Goal: Task Accomplishment & Management: Complete application form

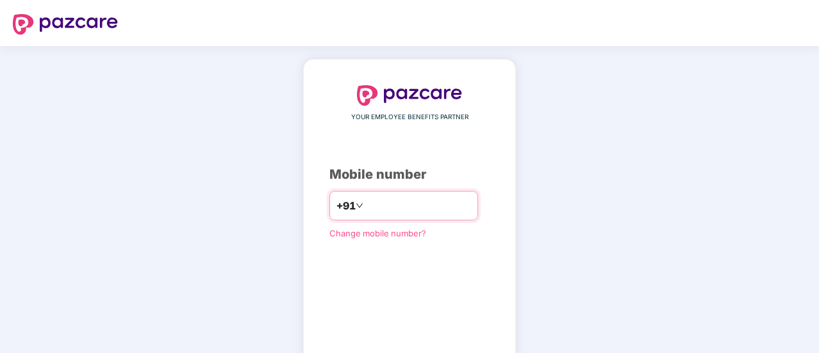
click at [379, 210] on input "number" at bounding box center [418, 205] width 105 height 21
type input "**********"
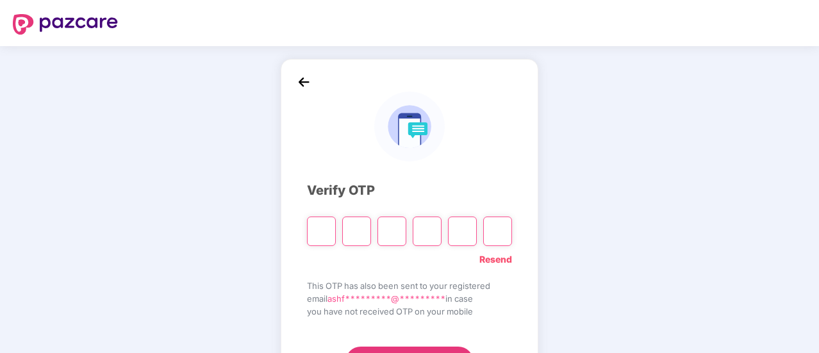
type input "*"
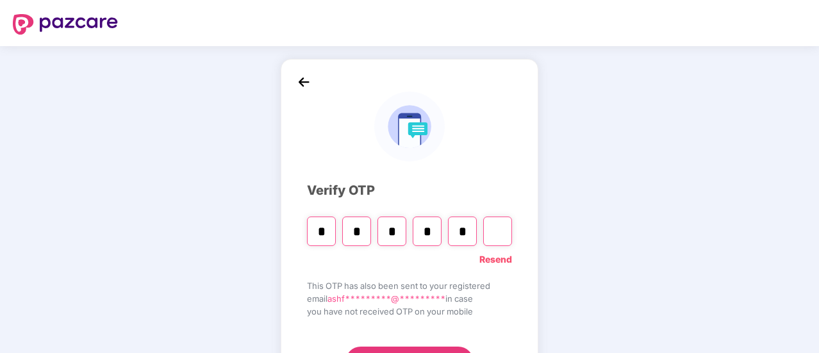
type input "*"
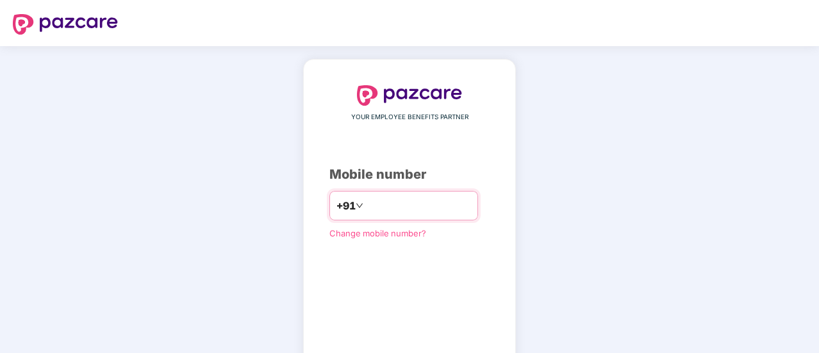
click at [369, 207] on input "number" at bounding box center [418, 205] width 105 height 21
type input "**********"
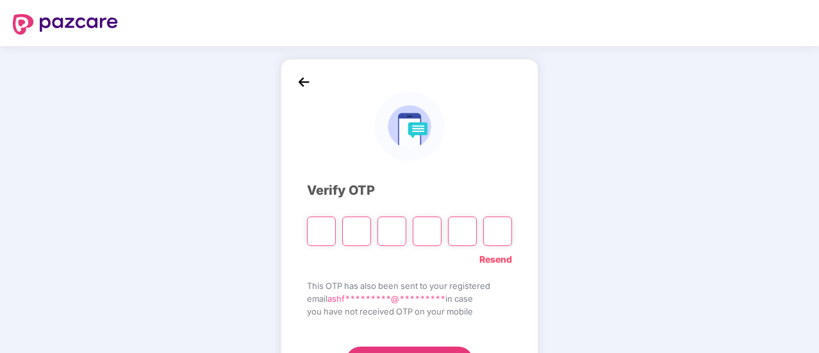
type input "*"
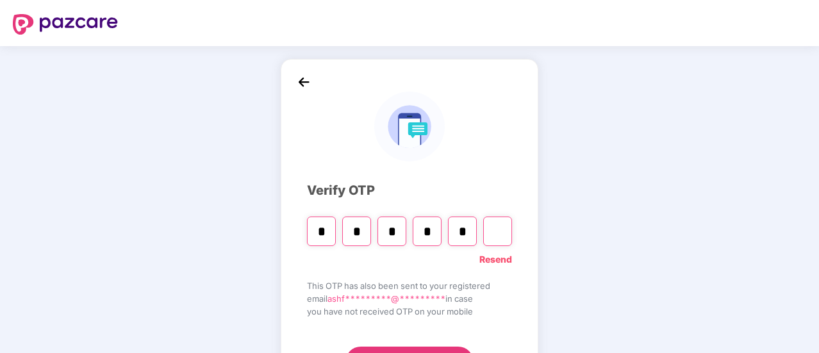
type input "*"
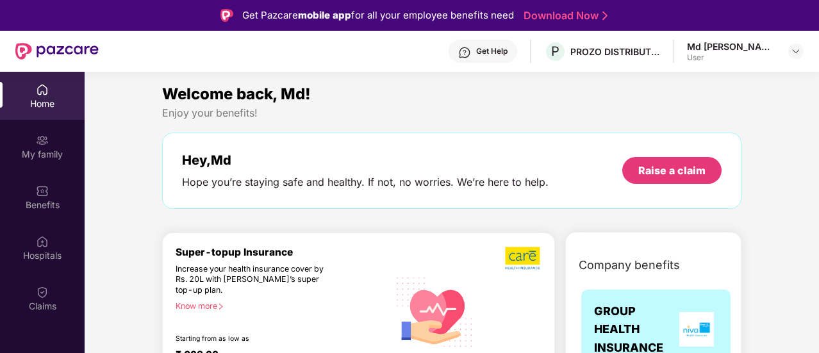
click at [42, 153] on div "My family" at bounding box center [42, 154] width 85 height 13
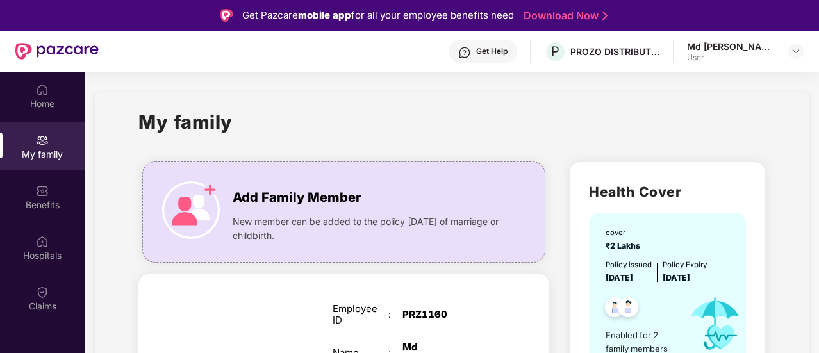
drag, startPoint x: 817, startPoint y: 119, endPoint x: 808, endPoint y: 185, distance: 65.9
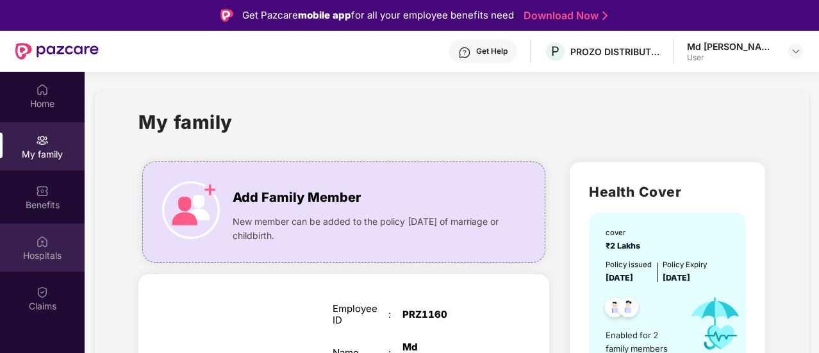
click at [35, 258] on div "Hospitals" at bounding box center [42, 255] width 85 height 13
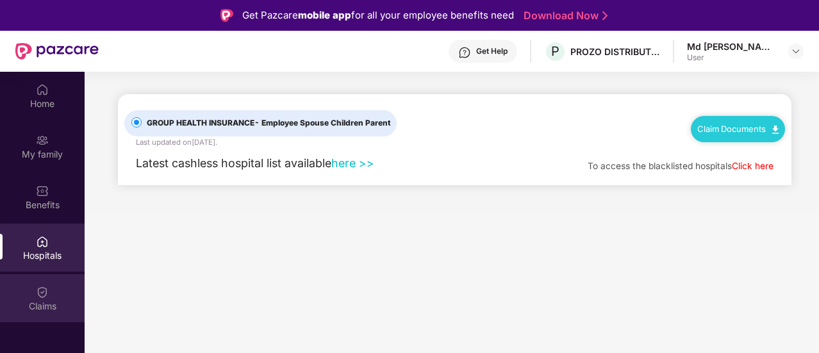
click at [44, 302] on div "Claims" at bounding box center [42, 306] width 85 height 13
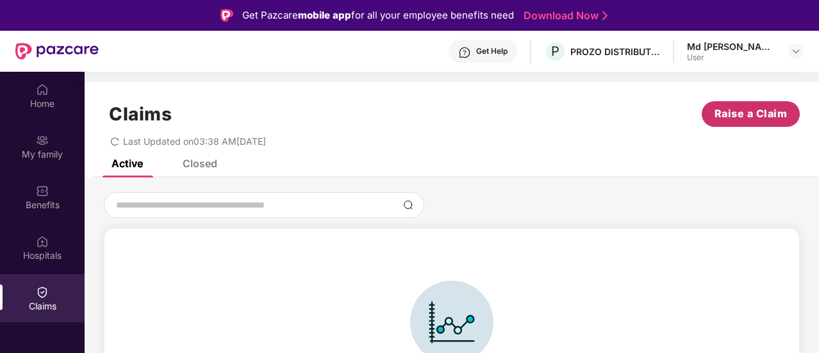
click at [722, 115] on span "Raise a Claim" at bounding box center [751, 114] width 73 height 16
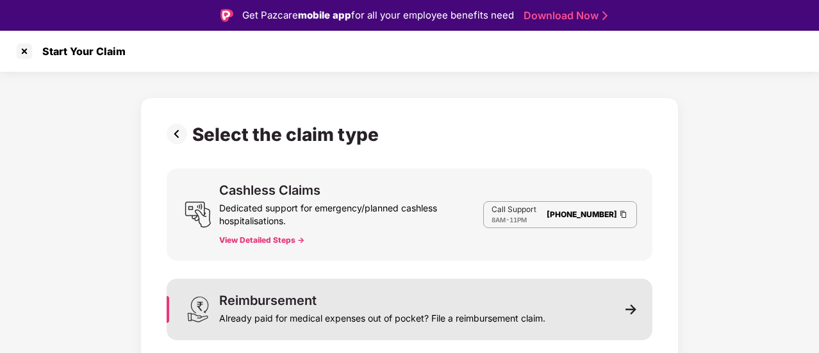
click at [265, 301] on div "Reimbursement" at bounding box center [267, 300] width 97 height 13
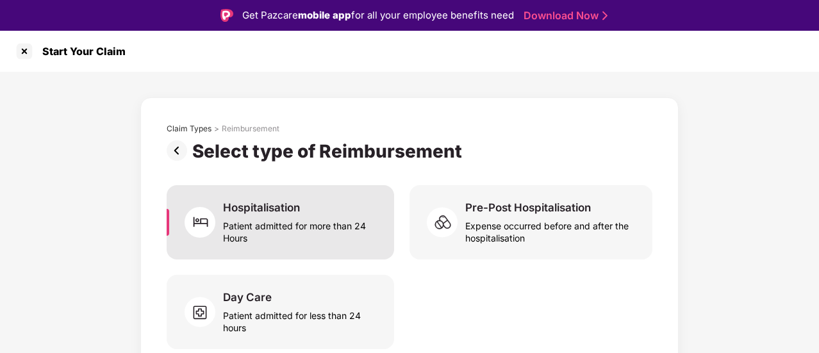
click at [305, 222] on div "Patient admitted for more than 24 Hours" at bounding box center [301, 229] width 156 height 29
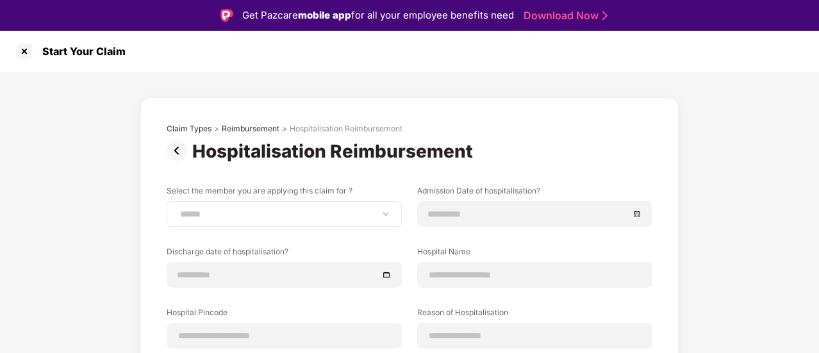
click at [304, 220] on div "**********" at bounding box center [284, 214] width 235 height 26
click at [383, 213] on select "**********" at bounding box center [284, 214] width 213 height 10
select select "**********"
click at [178, 209] on select "**********" at bounding box center [284, 214] width 213 height 10
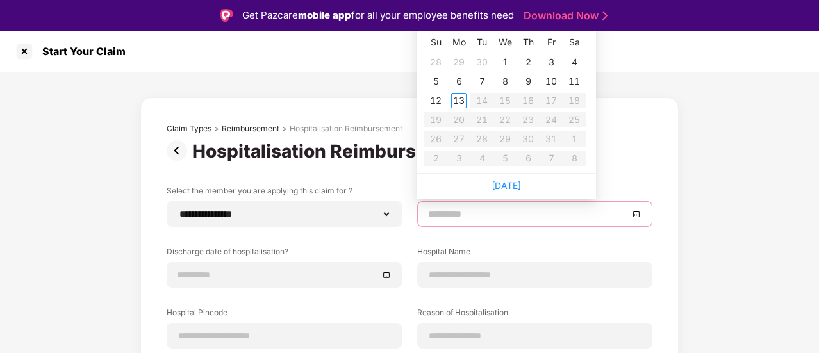
click at [470, 215] on input at bounding box center [528, 214] width 201 height 14
type input "**********"
click at [638, 214] on div at bounding box center [534, 214] width 213 height 14
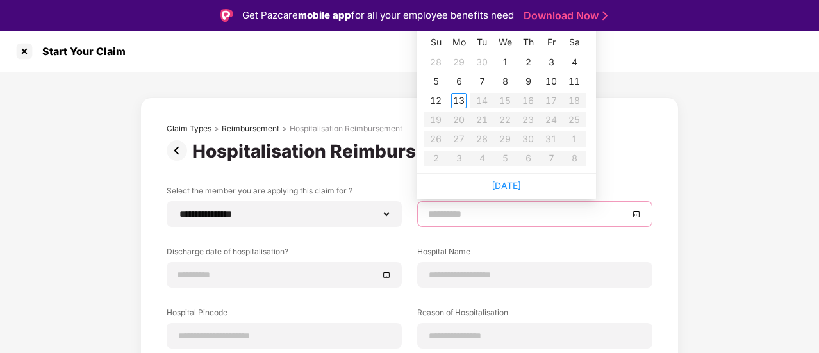
click at [568, 212] on input at bounding box center [528, 214] width 201 height 14
type input "**********"
click at [459, 103] on div "13" at bounding box center [458, 100] width 15 height 15
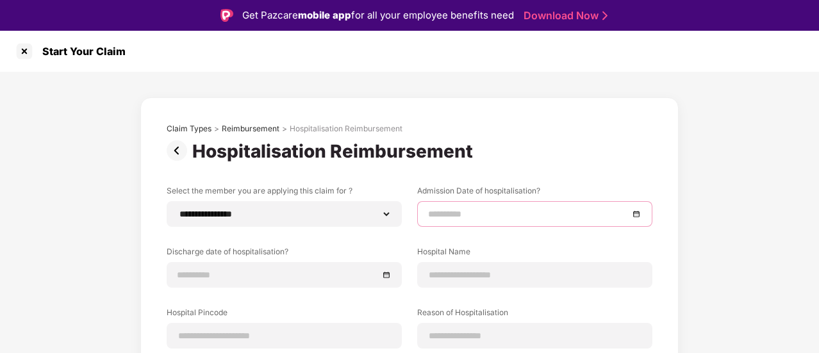
click at [493, 215] on input at bounding box center [528, 214] width 201 height 14
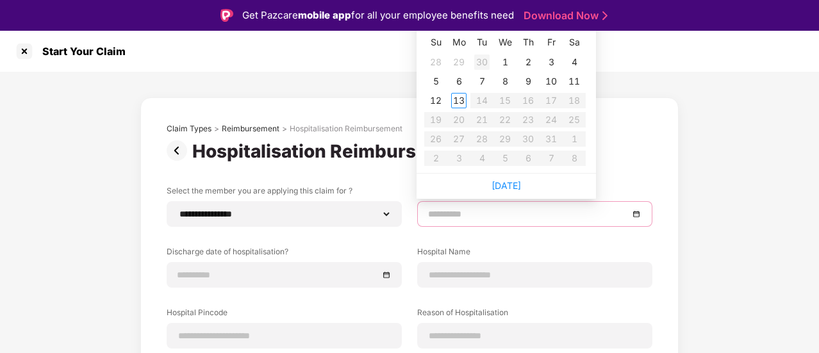
click at [483, 62] on div "30" at bounding box center [481, 61] width 15 height 15
click at [435, 215] on input "**********" at bounding box center [528, 214] width 201 height 14
type input "**********"
click at [460, 99] on div "15" at bounding box center [458, 100] width 15 height 15
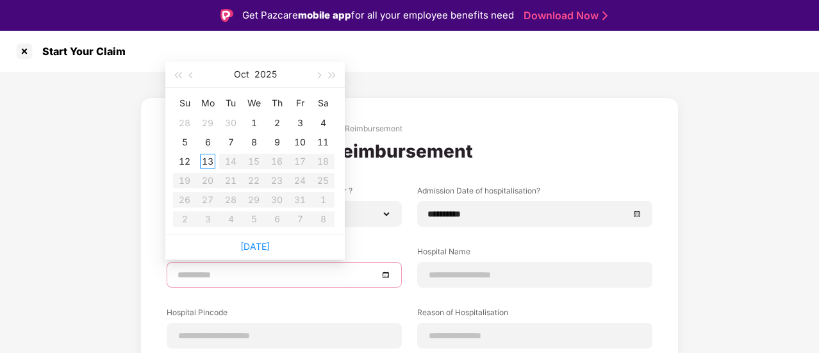
click at [245, 276] on input at bounding box center [278, 275] width 201 height 14
type input "**********"
click at [249, 126] on div "1" at bounding box center [253, 122] width 15 height 15
click at [222, 275] on input "**********" at bounding box center [278, 275] width 201 height 14
click at [202, 123] on div "29" at bounding box center [207, 122] width 15 height 15
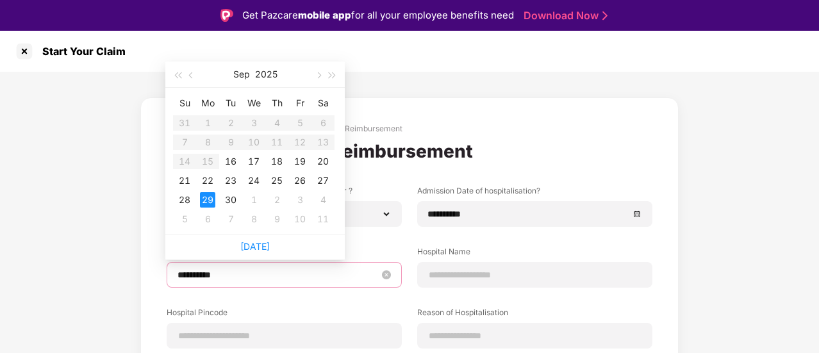
click at [218, 280] on input "**********" at bounding box center [278, 275] width 201 height 14
type input "**********"
click at [274, 165] on div "18" at bounding box center [276, 161] width 15 height 15
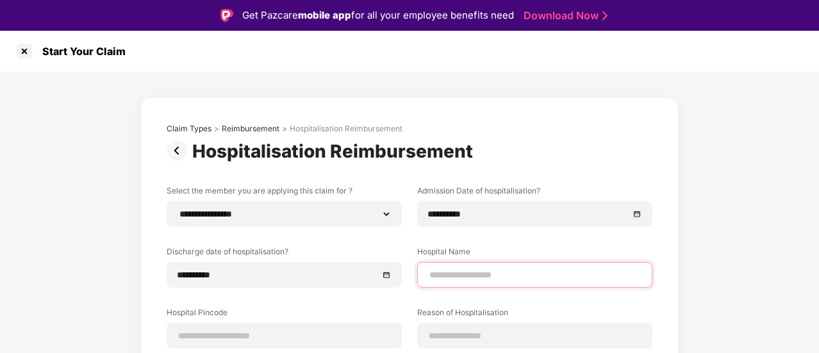
click at [492, 272] on input at bounding box center [534, 275] width 213 height 13
type input "**********"
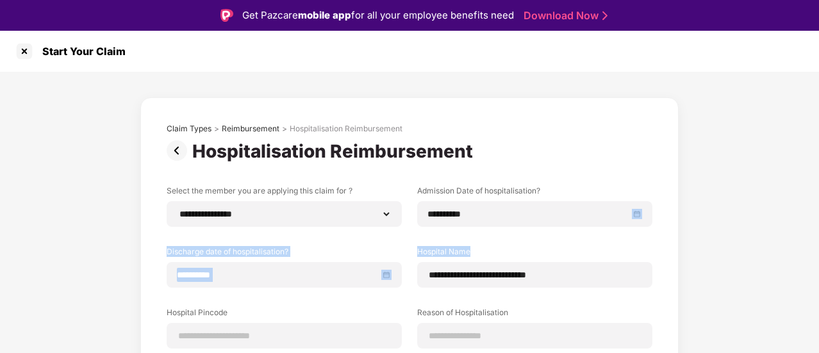
drag, startPoint x: 817, startPoint y: 235, endPoint x: 813, endPoint y: 273, distance: 38.0
click at [813, 273] on div "**********" at bounding box center [409, 313] width 819 height 482
click at [737, 269] on div "**********" at bounding box center [409, 313] width 819 height 482
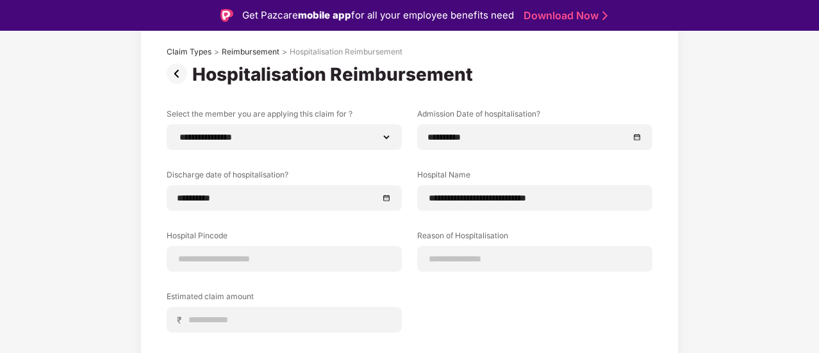
scroll to position [103, 0]
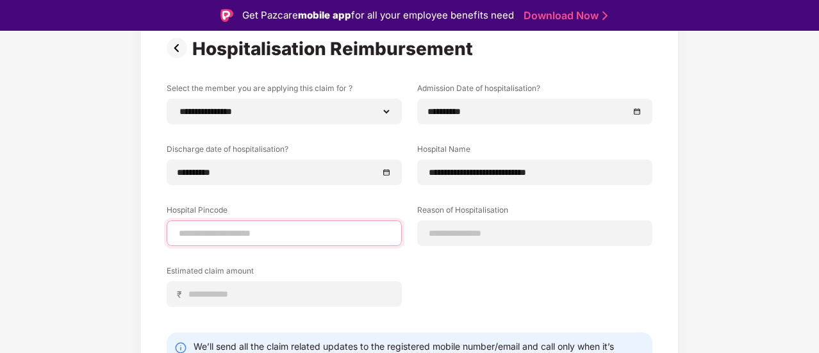
click at [222, 231] on input at bounding box center [284, 233] width 213 height 13
type input "******"
select select "*********"
select select "*****"
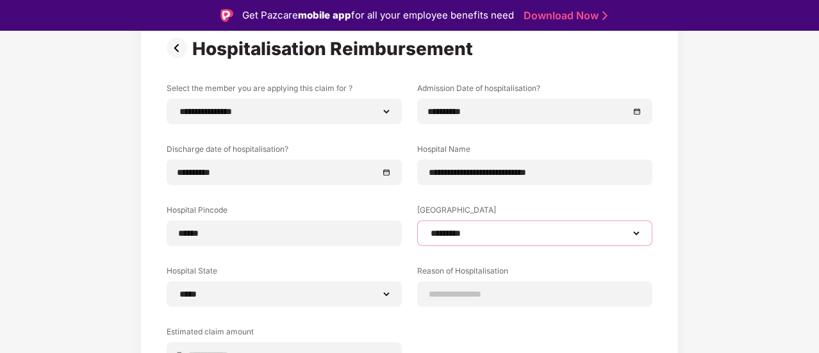
click at [441, 233] on select "**********" at bounding box center [534, 233] width 213 height 10
click at [428, 228] on select "**********" at bounding box center [534, 233] width 213 height 10
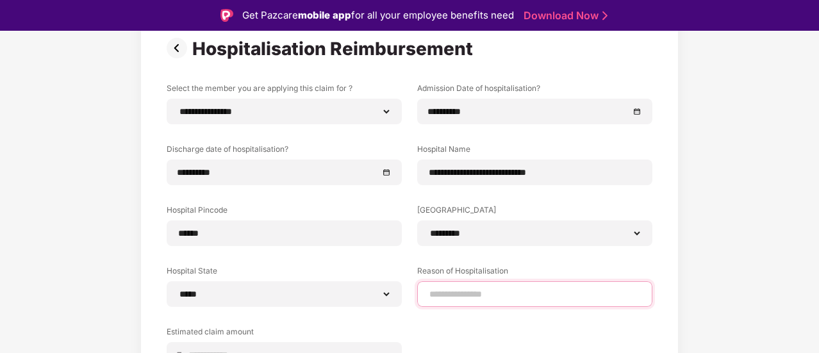
click at [500, 299] on input at bounding box center [534, 294] width 213 height 13
type input "********"
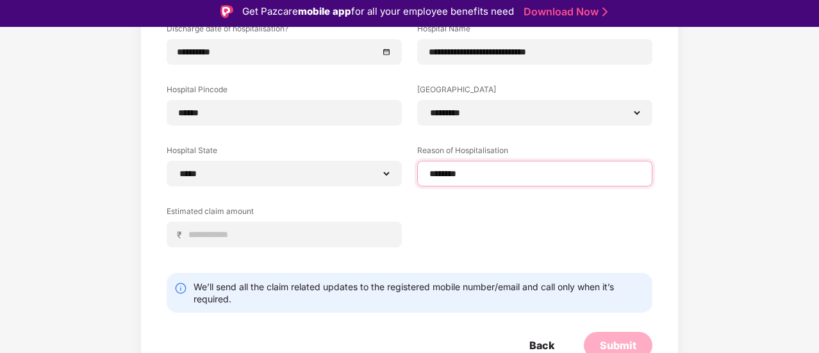
scroll to position [230, 0]
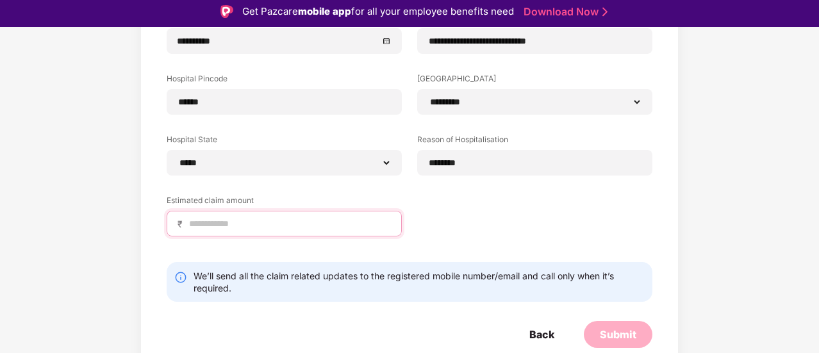
click at [236, 220] on input at bounding box center [289, 223] width 203 height 13
type input "*****"
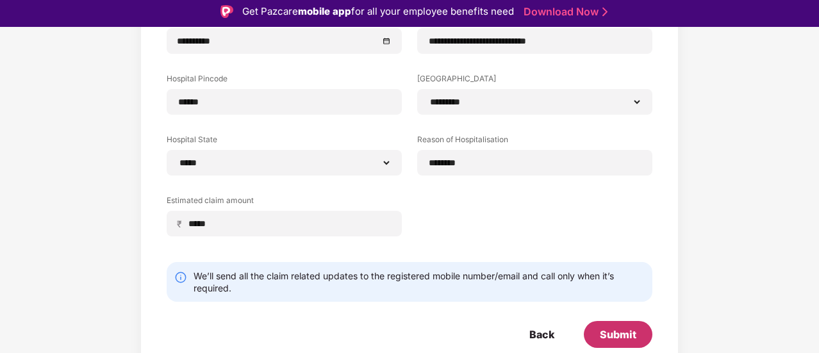
click at [607, 334] on div "Submit" at bounding box center [618, 335] width 37 height 14
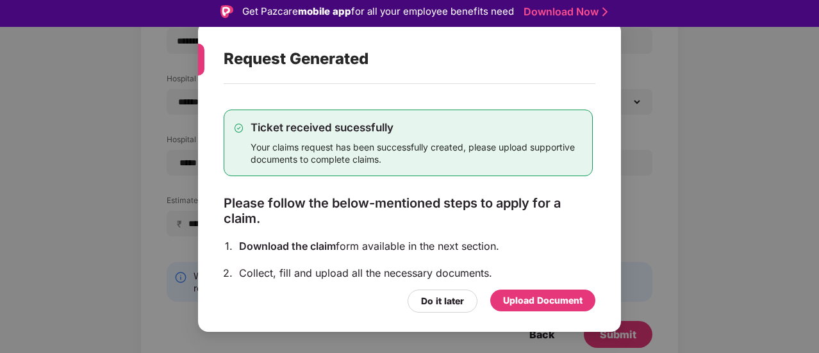
click at [518, 304] on div "Upload Document" at bounding box center [542, 301] width 79 height 14
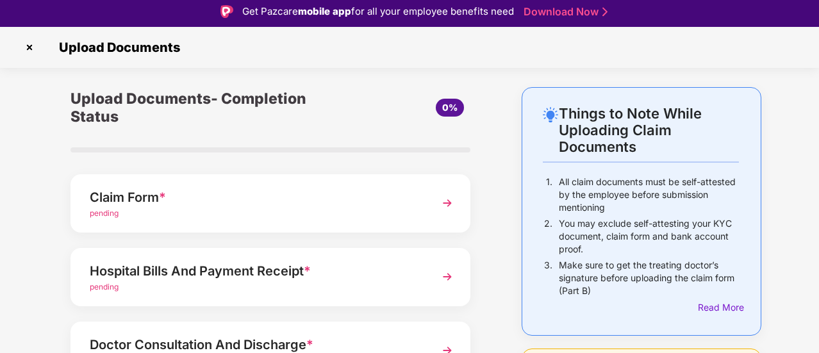
click at [148, 206] on div "Claim Form *" at bounding box center [255, 197] width 331 height 21
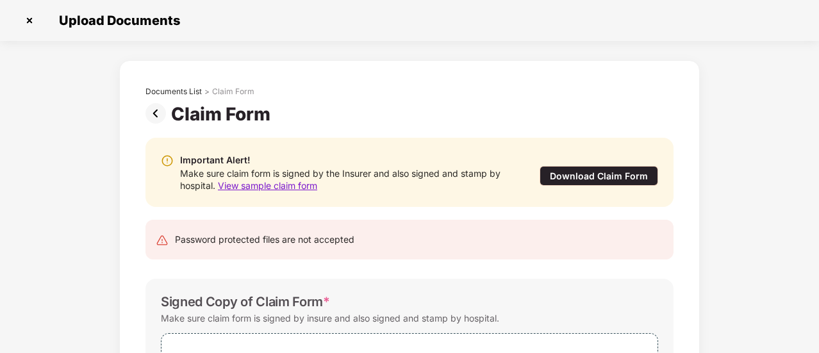
click at [153, 117] on img at bounding box center [158, 113] width 26 height 21
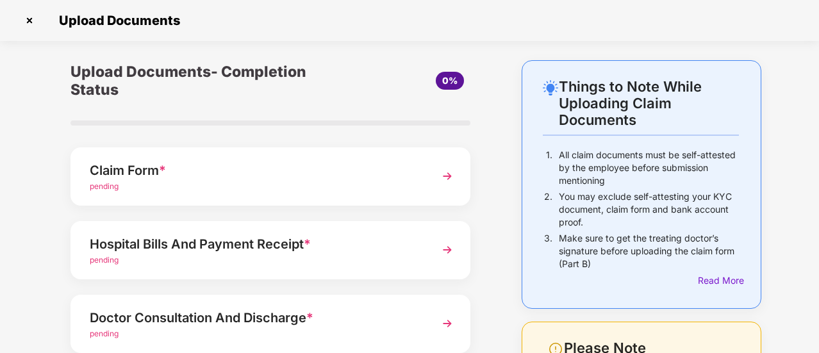
click at [801, 179] on div "Things to Note While Uploading Claim Documents 1. All claim documents must be s…" at bounding box center [409, 322] width 819 height 524
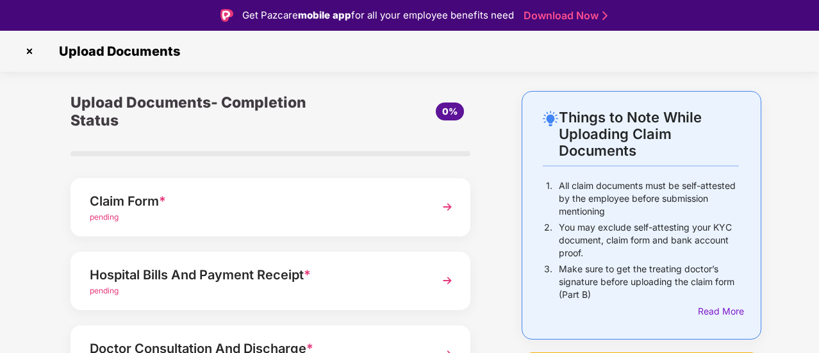
click at [317, 279] on div "Hospital Bills And Payment Receipt *" at bounding box center [255, 275] width 331 height 21
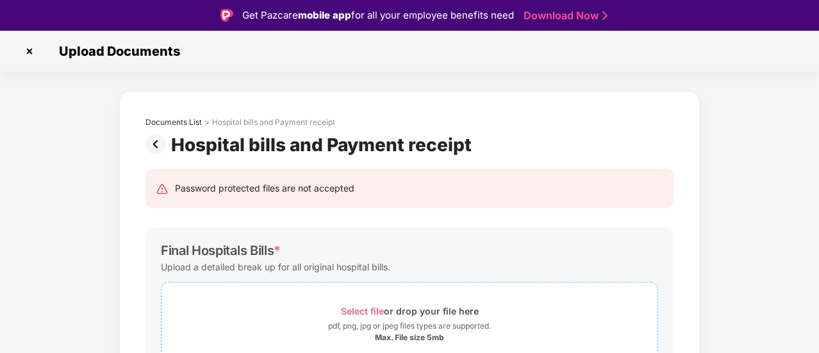
click at [369, 312] on span "Select file" at bounding box center [362, 311] width 43 height 11
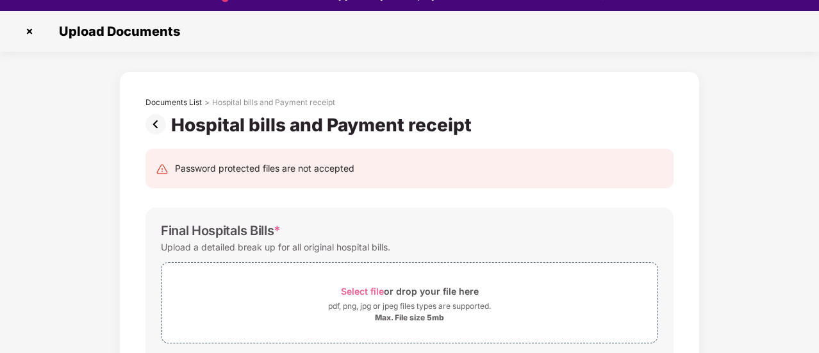
scroll to position [31, 0]
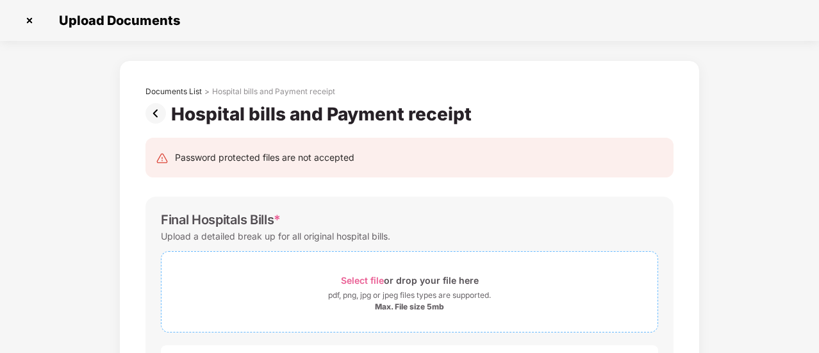
click at [379, 304] on div "Max. File size 5mb" at bounding box center [409, 307] width 69 height 10
click at [278, 220] on span "*" at bounding box center [277, 219] width 7 height 15
drag, startPoint x: 815, startPoint y: 126, endPoint x: 817, endPoint y: 154, distance: 28.9
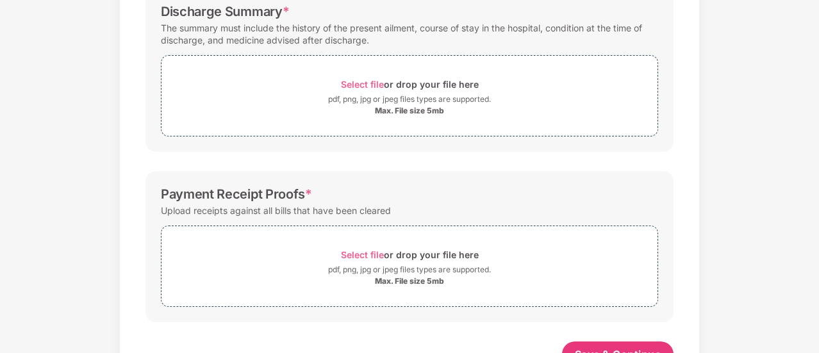
scroll to position [545, 0]
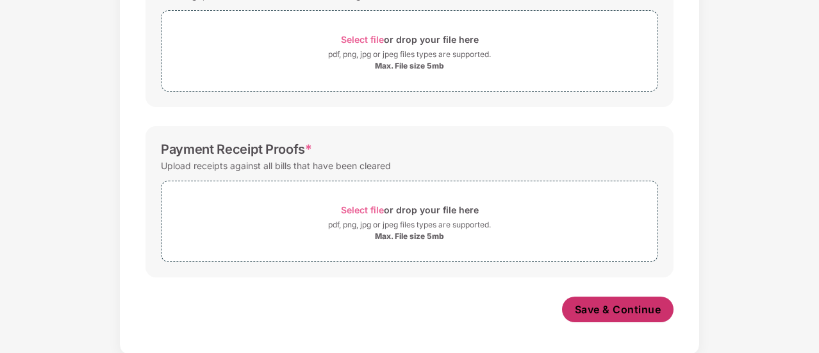
click at [593, 306] on span "Save & Continue" at bounding box center [618, 310] width 87 height 14
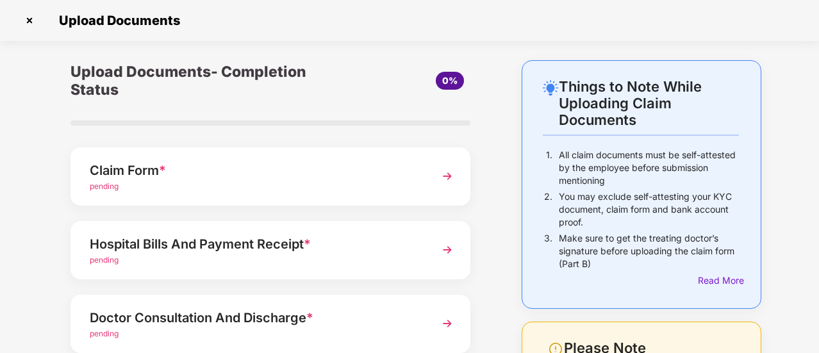
click at [103, 190] on span "pending" at bounding box center [104, 186] width 29 height 10
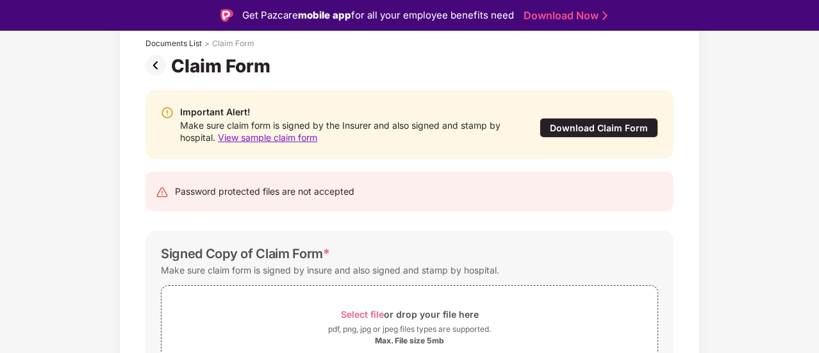
scroll to position [153, 0]
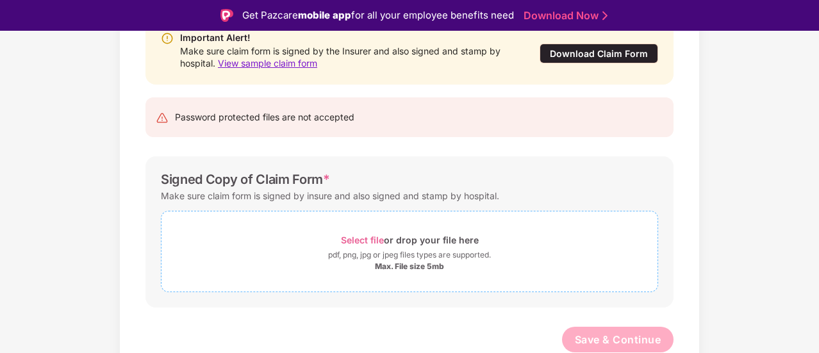
click at [352, 243] on span "Select file" at bounding box center [362, 240] width 43 height 11
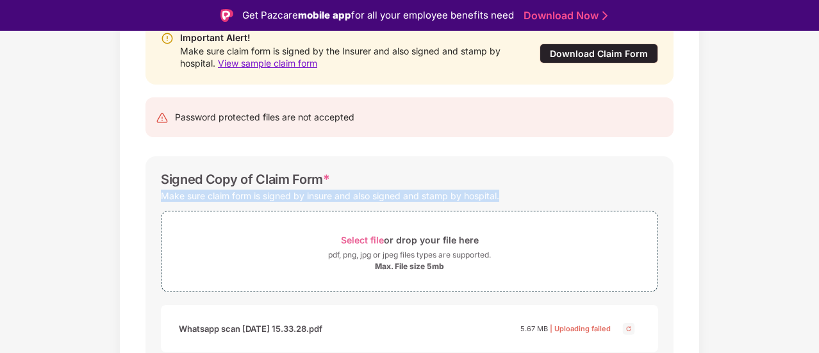
drag, startPoint x: 817, startPoint y: 162, endPoint x: 815, endPoint y: 200, distance: 37.8
click at [815, 200] on div "Documents List > Claim Form Claim Form Important Alert! Make sure claim form is…" at bounding box center [409, 192] width 819 height 508
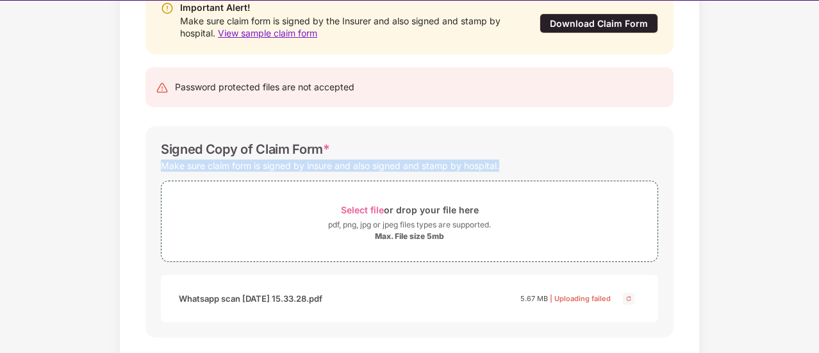
scroll to position [31, 0]
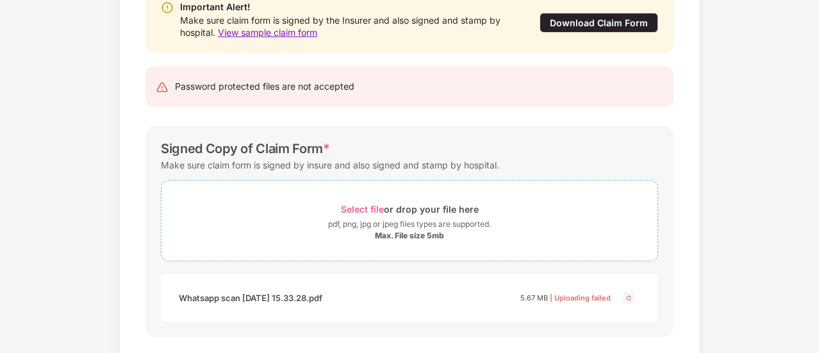
click at [400, 235] on div "Max. File size 5mb" at bounding box center [409, 236] width 69 height 10
click at [810, 322] on div "Documents List > Claim Form Claim Form Important Alert! Make sure claim form is…" at bounding box center [409, 161] width 819 height 508
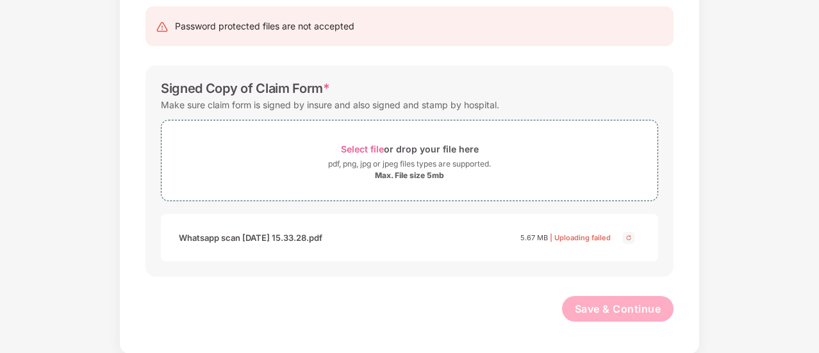
click at [628, 235] on img at bounding box center [628, 237] width 15 height 15
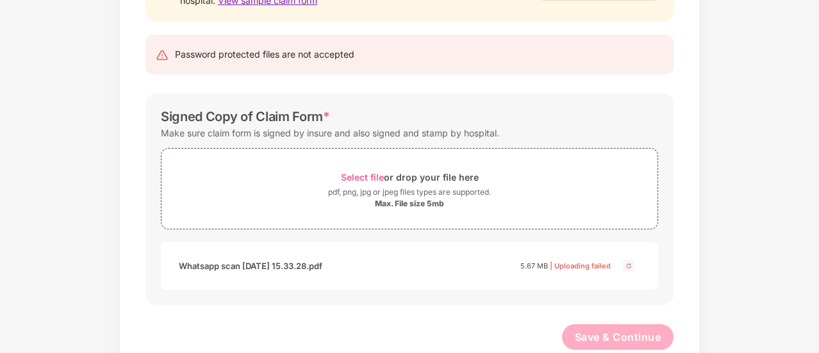
scroll to position [213, 0]
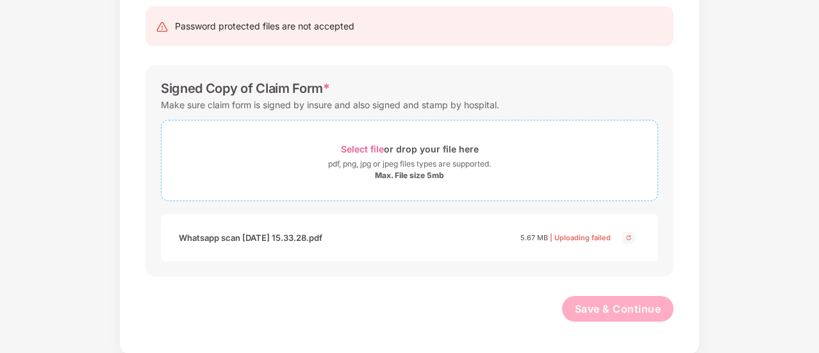
click at [363, 150] on span "Select file" at bounding box center [362, 149] width 43 height 11
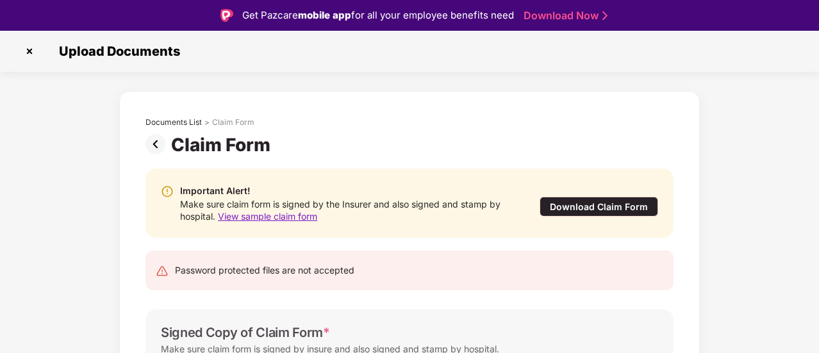
scroll to position [31, 0]
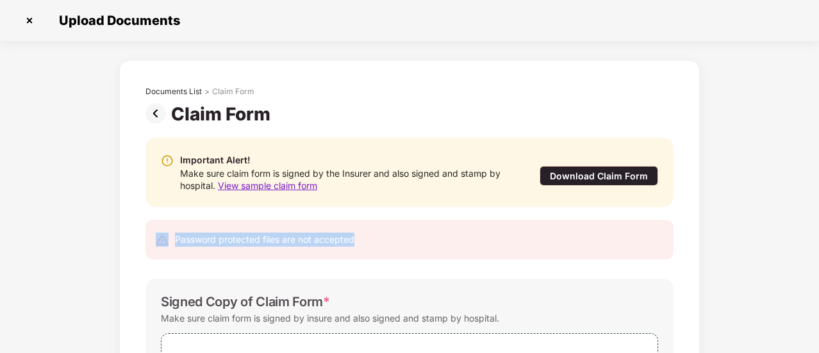
drag, startPoint x: 815, startPoint y: 191, endPoint x: 815, endPoint y: 222, distance: 30.8
click at [815, 222] on div "Documents List > Claim Form Claim Form Important Alert! Make sure claim form is…" at bounding box center [409, 283] width 819 height 447
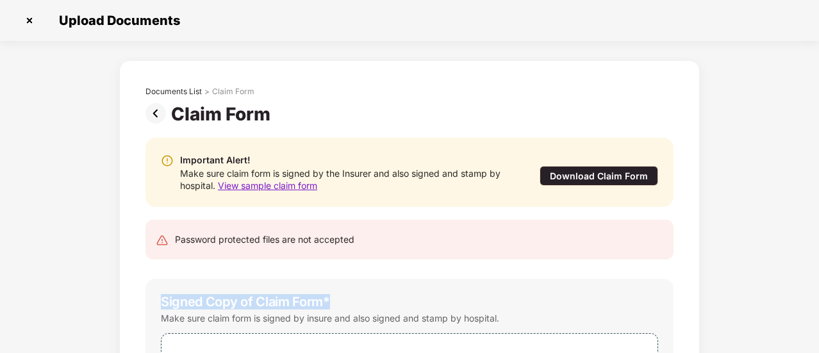
drag, startPoint x: 817, startPoint y: 218, endPoint x: 815, endPoint y: 276, distance: 58.3
click at [815, 276] on div "Documents List > Claim Form Claim Form Important Alert! Make sure claim form is…" at bounding box center [409, 283] width 819 height 447
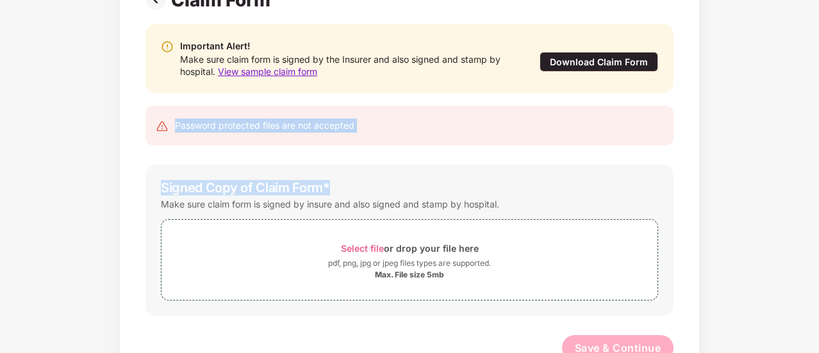
scroll to position [153, 0]
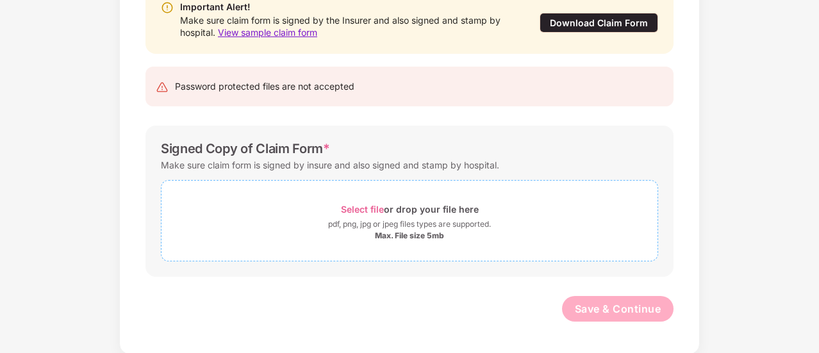
click at [301, 204] on div "Select file or drop your file here" at bounding box center [410, 209] width 496 height 17
click at [356, 211] on span "Select file" at bounding box center [362, 209] width 43 height 11
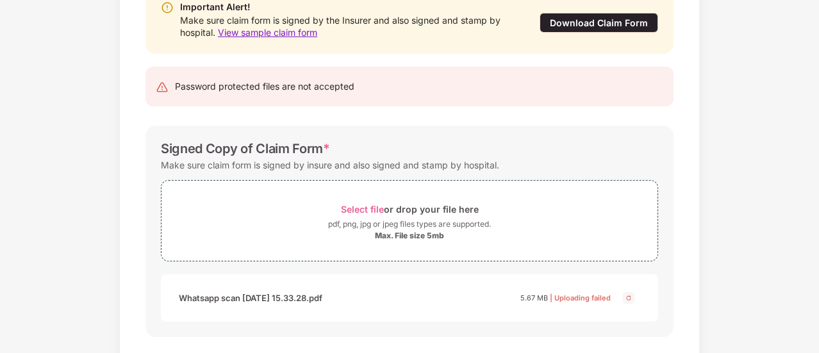
click at [533, 142] on div "Signed Copy of Claim Form *" at bounding box center [409, 148] width 497 height 15
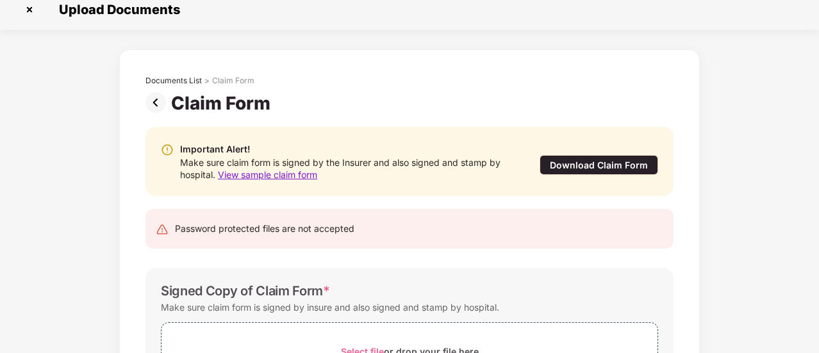
scroll to position [12, 0]
click at [569, 167] on div "Download Claim Form" at bounding box center [599, 164] width 119 height 20
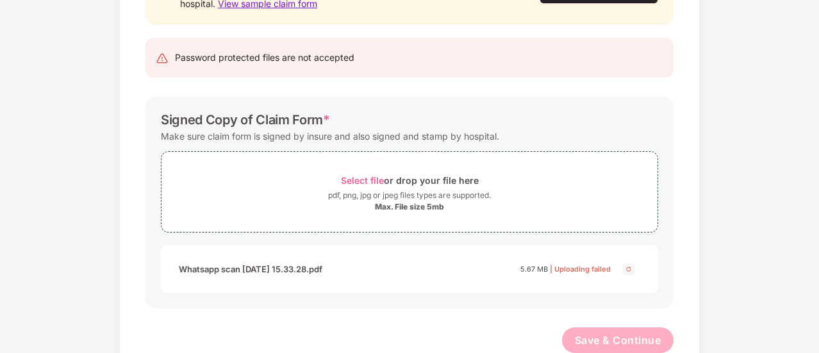
scroll to position [165, 0]
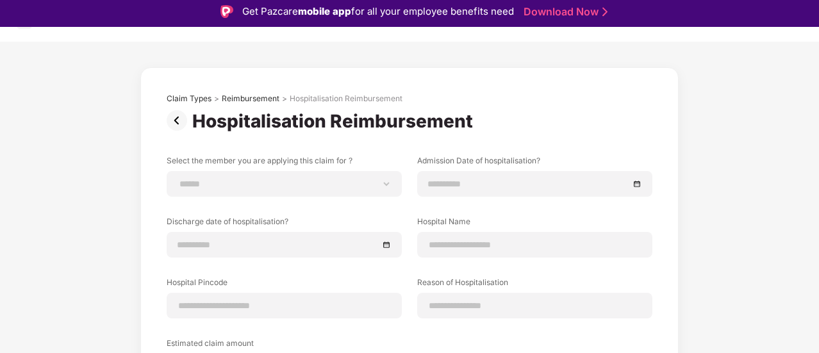
scroll to position [21, 0]
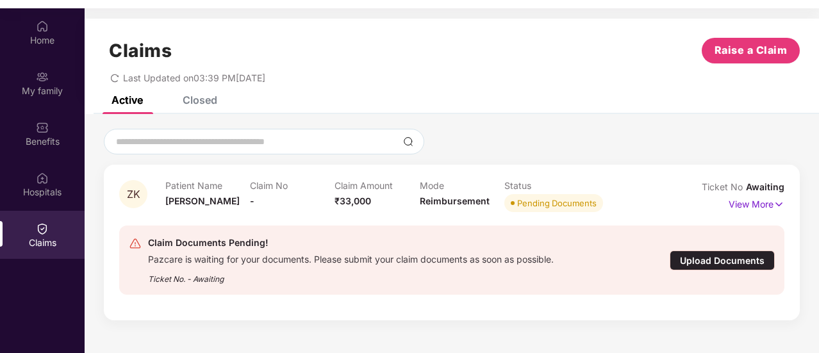
scroll to position [61, 0]
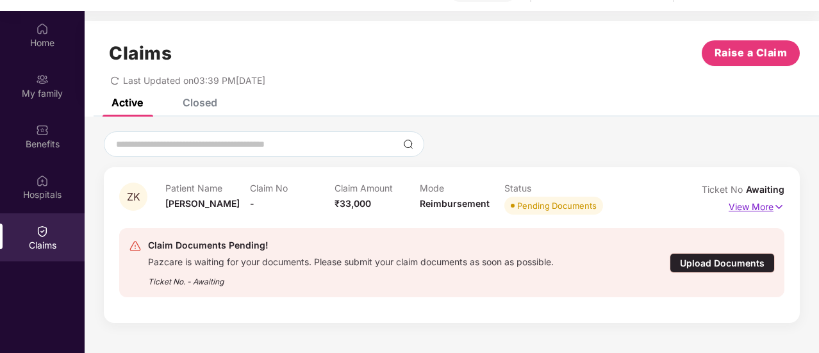
click at [745, 206] on p "View More" at bounding box center [757, 205] width 56 height 17
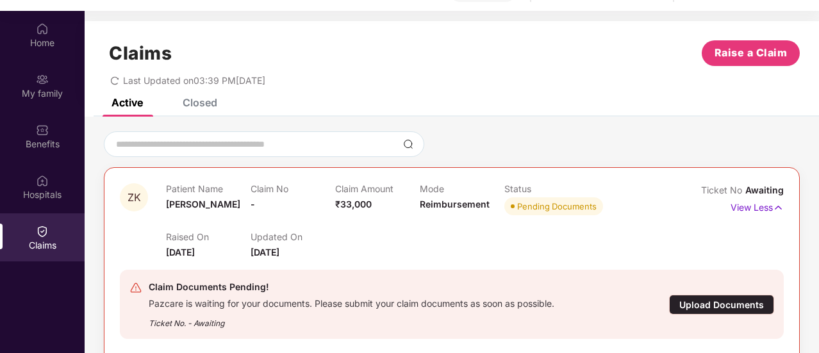
drag, startPoint x: 817, startPoint y: 203, endPoint x: 819, endPoint y: 226, distance: 23.2
click at [818, 226] on html "Get Pazcare mobile app for all your employee benefits need Download Now Get Hel…" at bounding box center [409, 115] width 819 height 353
click at [688, 303] on div "Upload Documents" at bounding box center [721, 305] width 105 height 20
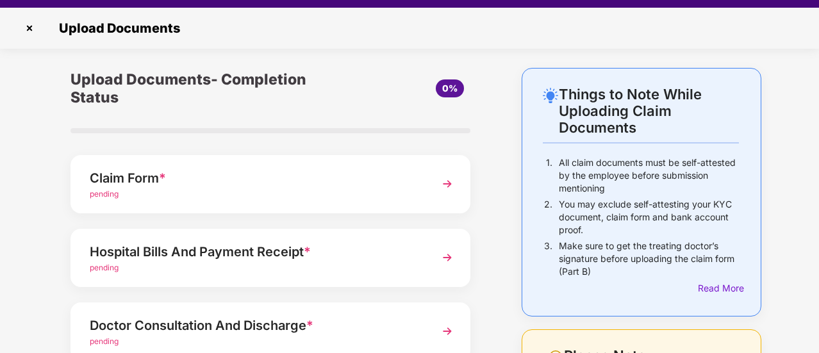
scroll to position [31, 0]
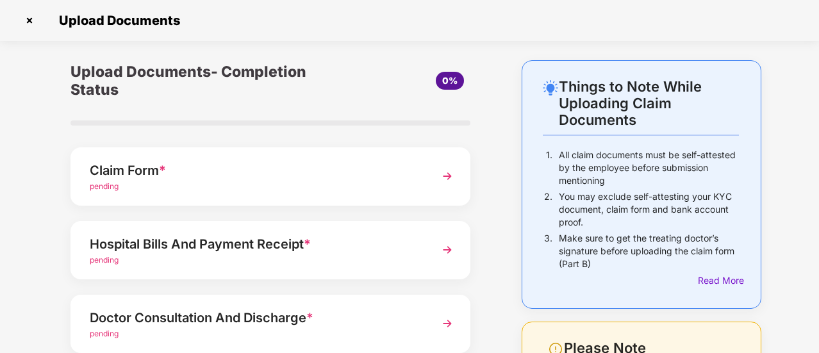
click at [102, 188] on span "pending" at bounding box center [104, 186] width 29 height 10
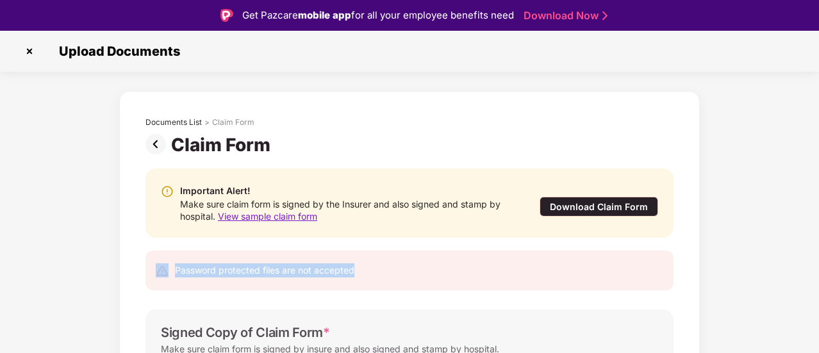
drag, startPoint x: 817, startPoint y: 235, endPoint x: 820, endPoint y: 253, distance: 18.9
click at [818, 253] on html "Get Pazcare mobile app for all your employee benefits need Download Now Upload …" at bounding box center [409, 176] width 819 height 353
click at [761, 249] on div "Documents List > Claim Form Claim Form Important Alert! Make sure claim form is…" at bounding box center [409, 314] width 819 height 447
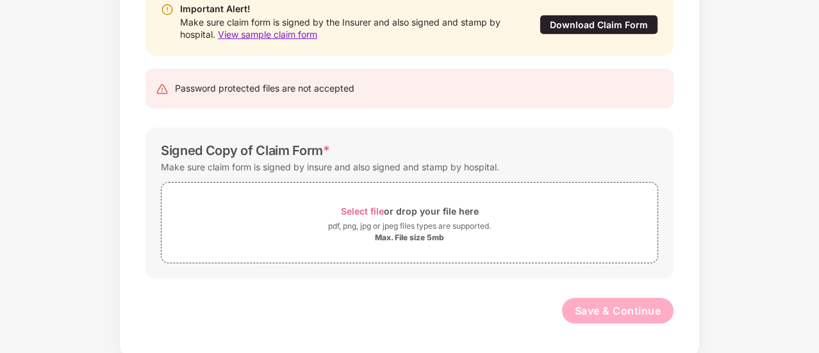
scroll to position [153, 0]
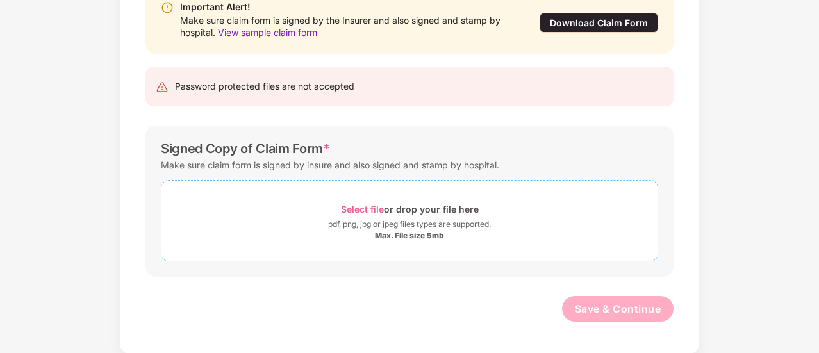
click at [356, 210] on span "Select file" at bounding box center [362, 209] width 43 height 11
click at [356, 206] on span "Select file" at bounding box center [362, 209] width 43 height 11
click at [351, 208] on span "Select file" at bounding box center [362, 209] width 43 height 11
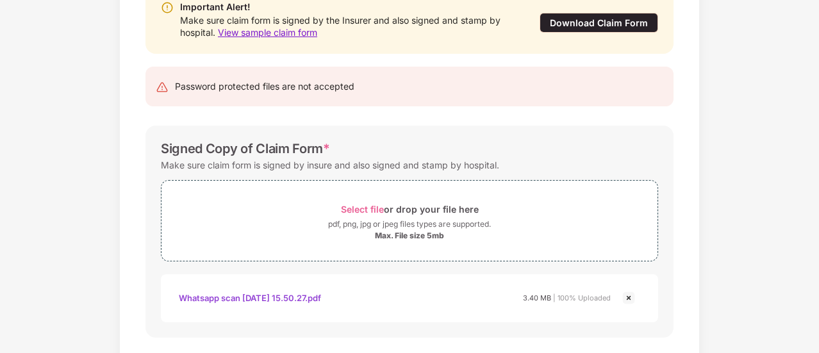
scroll to position [214, 0]
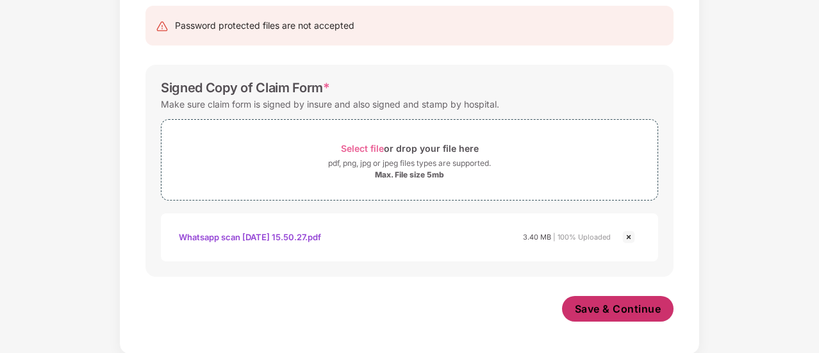
click at [626, 311] on span "Save & Continue" at bounding box center [618, 309] width 87 height 14
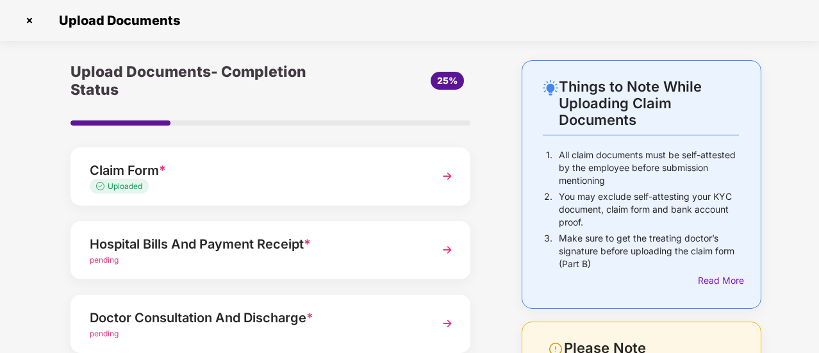
click at [109, 261] on span "pending" at bounding box center [104, 260] width 29 height 10
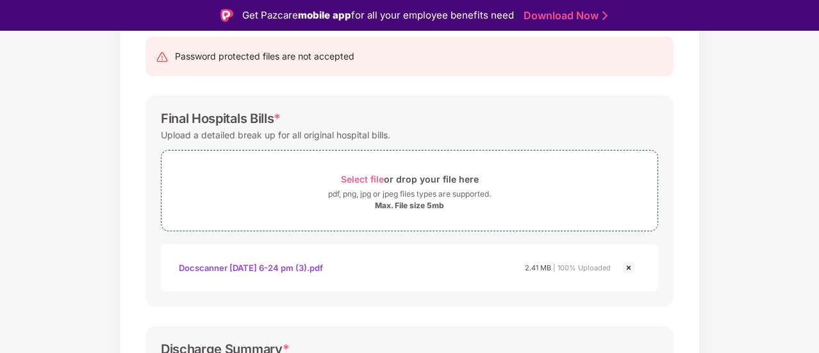
scroll to position [140, 0]
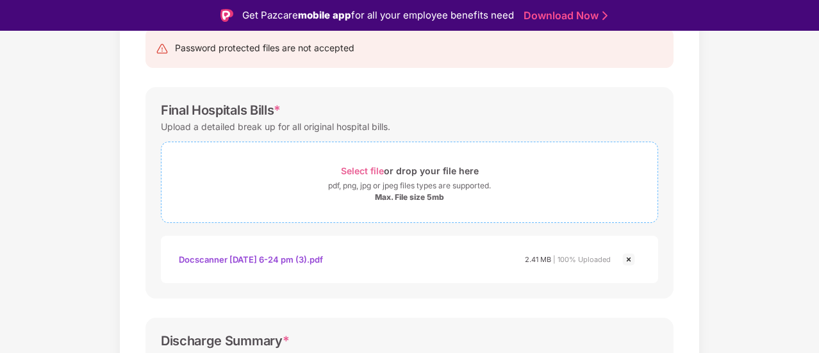
click at [364, 168] on span "Select file" at bounding box center [362, 170] width 43 height 11
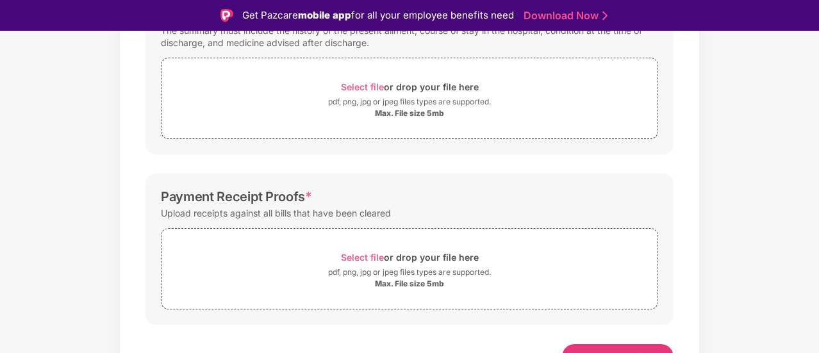
scroll to position [545, 0]
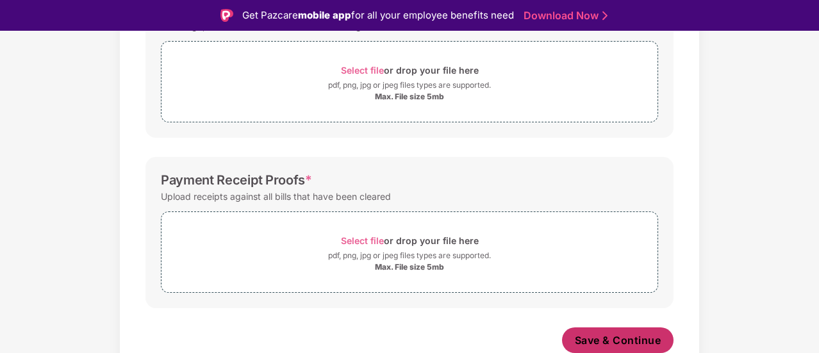
click at [578, 342] on span "Save & Continue" at bounding box center [618, 340] width 87 height 14
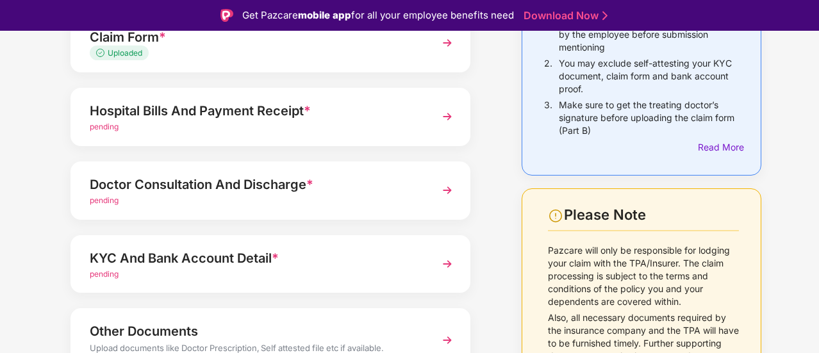
scroll to position [231, 0]
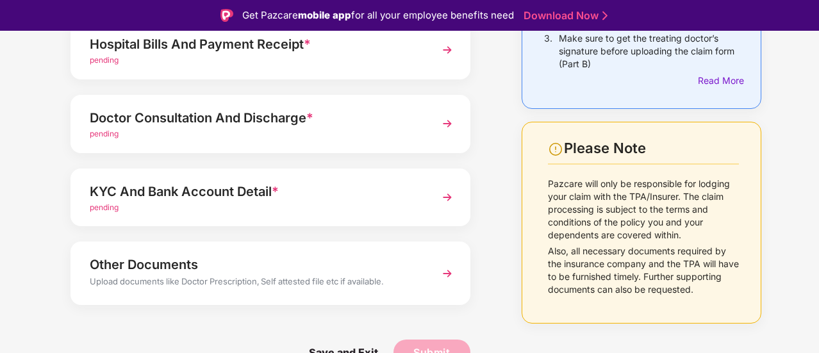
click at [780, 308] on div "Things to Note While Uploading Claim Documents 1. All claim documents must be s…" at bounding box center [409, 122] width 819 height 524
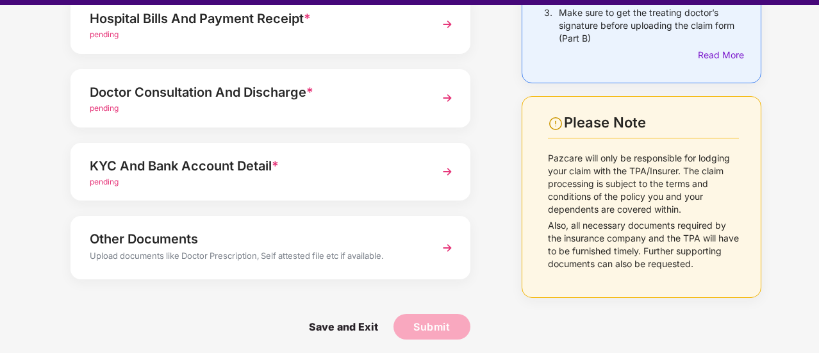
scroll to position [31, 0]
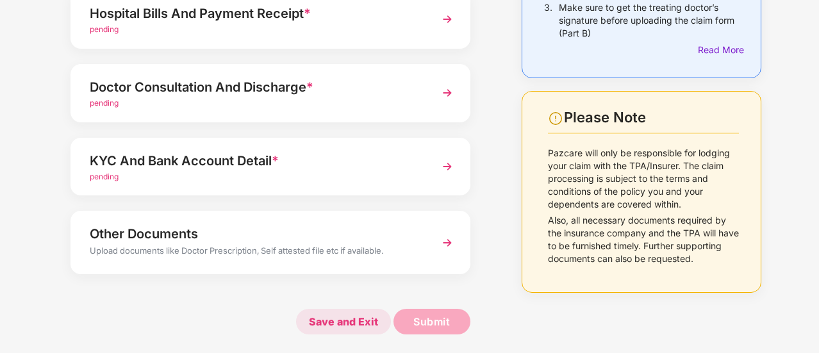
click at [338, 324] on span "Save and Exit" at bounding box center [343, 322] width 95 height 26
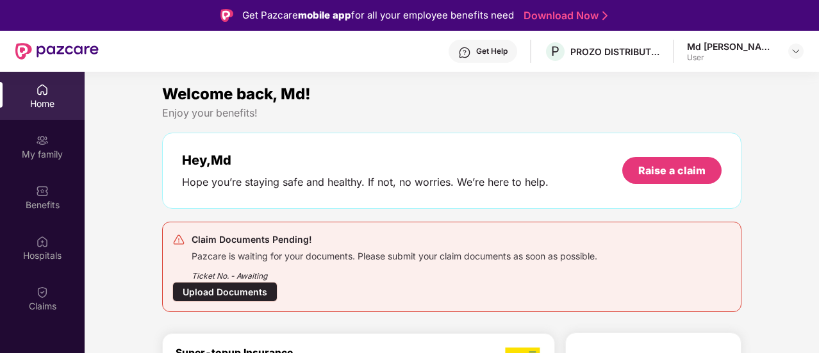
click at [211, 290] on div "Upload Documents" at bounding box center [224, 292] width 105 height 20
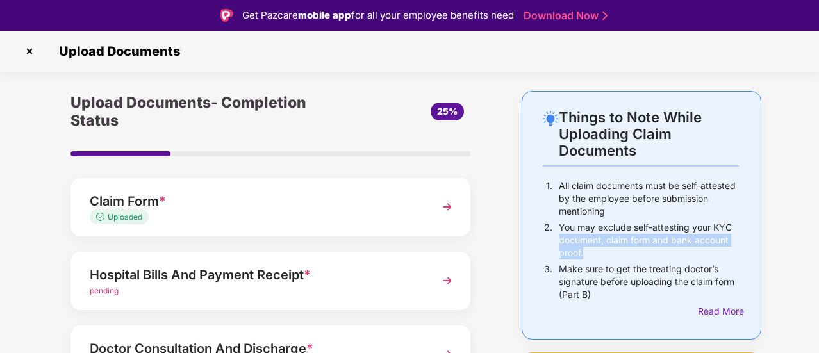
drag, startPoint x: 817, startPoint y: 222, endPoint x: 818, endPoint y: 254, distance: 32.1
click at [818, 254] on div "Upload Documents Things to Note While Uploading Claim Documents 1. All claim do…" at bounding box center [409, 207] width 819 height 353
click at [324, 285] on div "pending" at bounding box center [255, 291] width 331 height 12
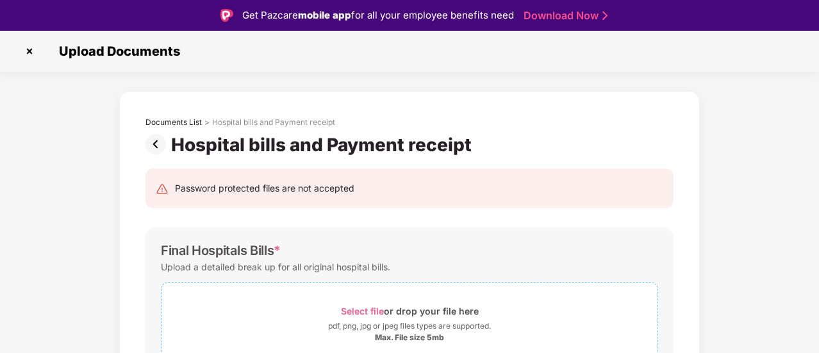
click at [354, 310] on span "Select file" at bounding box center [362, 311] width 43 height 11
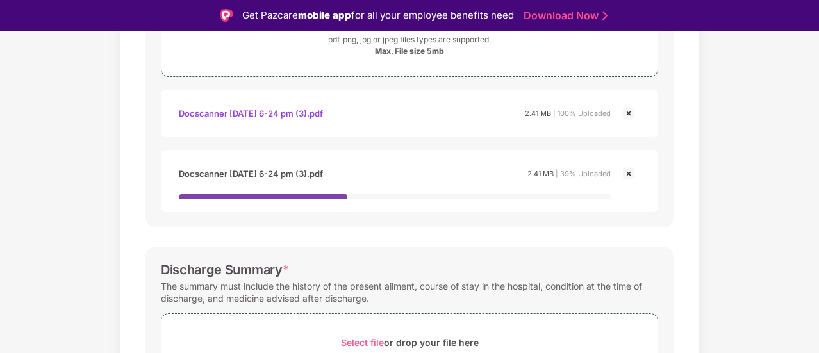
scroll to position [283, 0]
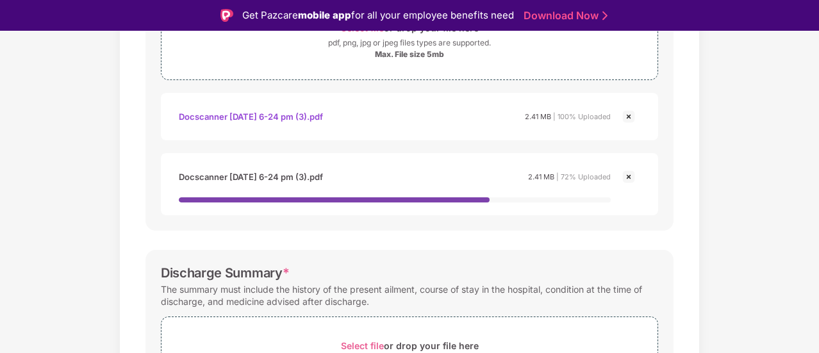
drag, startPoint x: 816, startPoint y: 243, endPoint x: 814, endPoint y: 268, distance: 25.1
click at [814, 268] on div "Documents List > Hospital bills and Payment receipt Hospital bills and Payment …" at bounding box center [409, 235] width 819 height 854
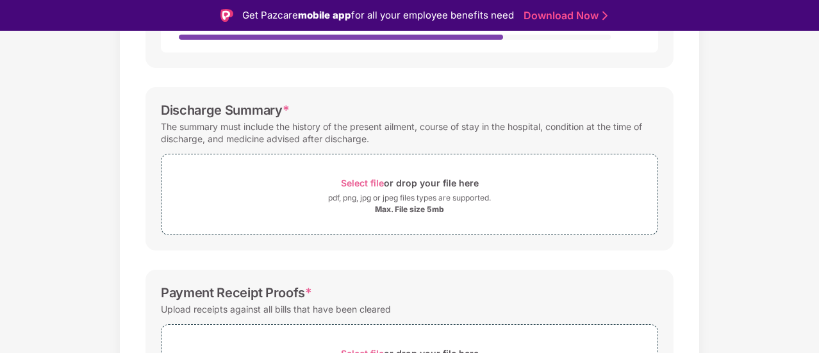
scroll to position [447, 0]
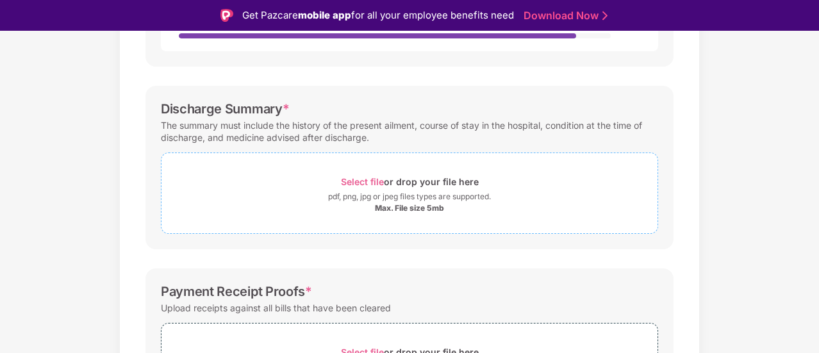
click at [361, 180] on span "Select file" at bounding box center [362, 181] width 43 height 11
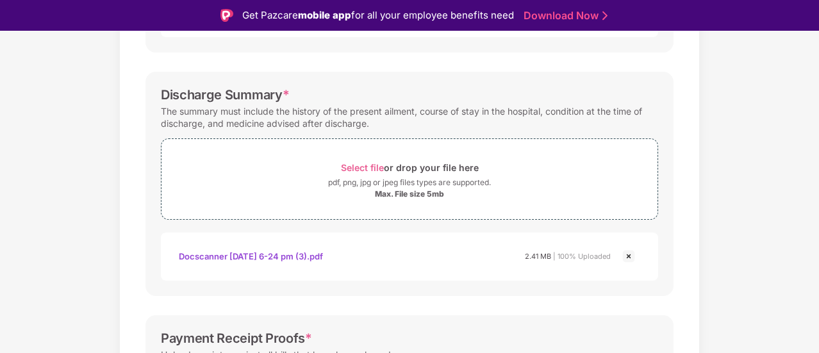
drag, startPoint x: 817, startPoint y: 302, endPoint x: 814, endPoint y: 326, distance: 24.6
click at [814, 326] on div "Documents List > Hospital bills and Payment receipt Hospital bills and Payment …" at bounding box center [409, 94] width 819 height 900
click at [756, 312] on div "Documents List > Hospital bills and Payment receipt Hospital bills and Payment …" at bounding box center [409, 94] width 819 height 900
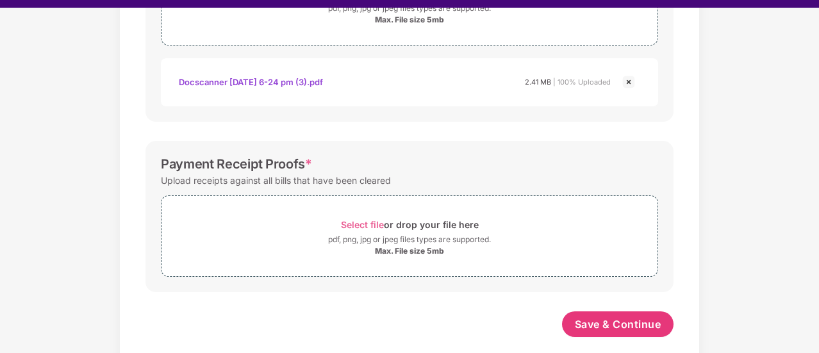
scroll to position [31, 0]
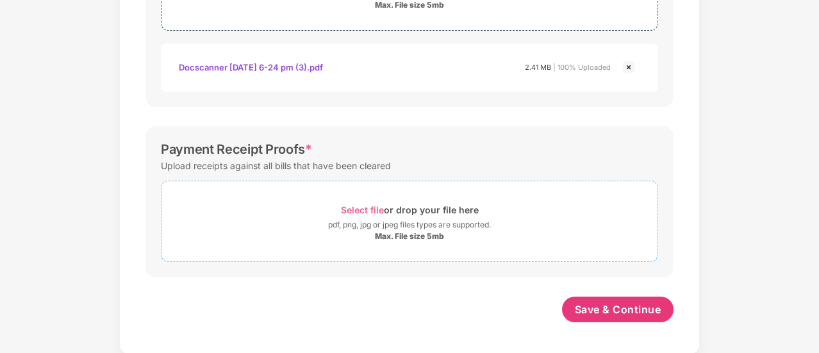
click at [364, 211] on span "Select file" at bounding box center [362, 209] width 43 height 11
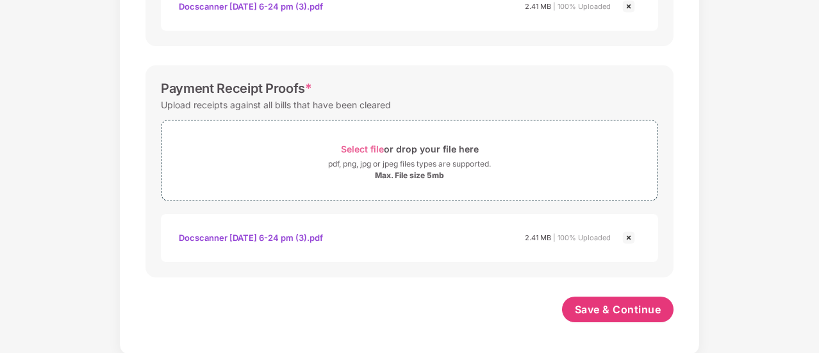
scroll to position [667, 0]
click at [597, 311] on span "Save & Continue" at bounding box center [618, 310] width 87 height 14
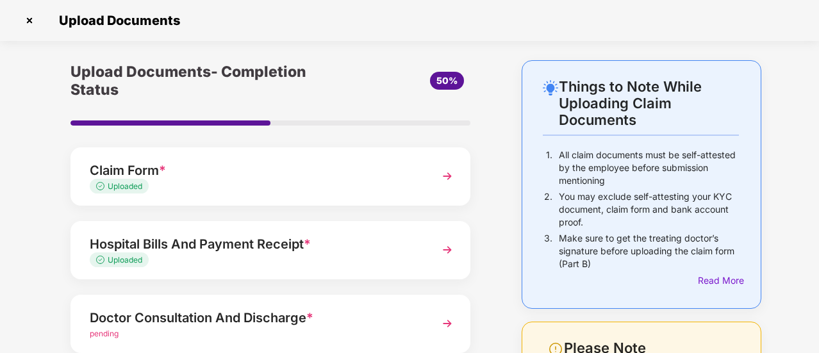
click at [153, 317] on div "Doctor Consultation And Discharge *" at bounding box center [255, 318] width 331 height 21
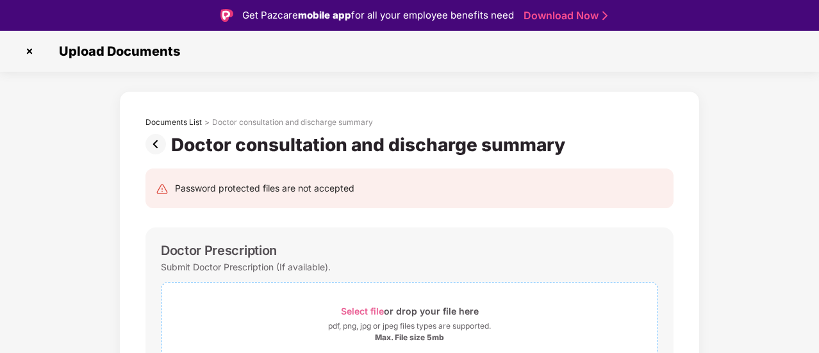
click at [361, 311] on span "Select file" at bounding box center [362, 311] width 43 height 11
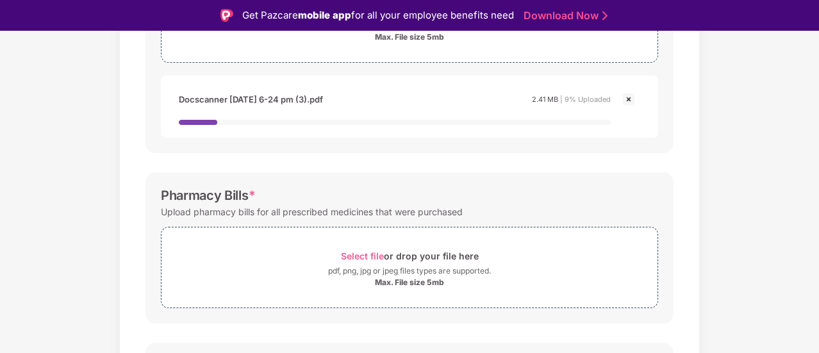
scroll to position [285, 0]
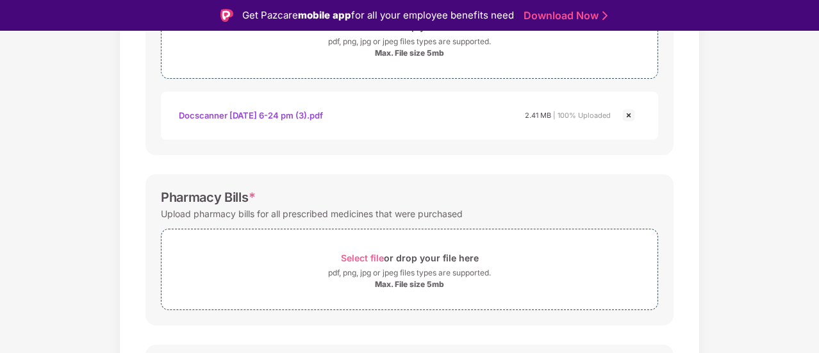
drag, startPoint x: 815, startPoint y: 280, endPoint x: 815, endPoint y: 309, distance: 28.8
click at [815, 309] on div "Documents List > Doctor consultation and discharge summary Doctor consultation …" at bounding box center [409, 195] width 819 height 779
click at [773, 311] on div "Documents List > Doctor consultation and discharge summary Doctor consultation …" at bounding box center [409, 195] width 819 height 779
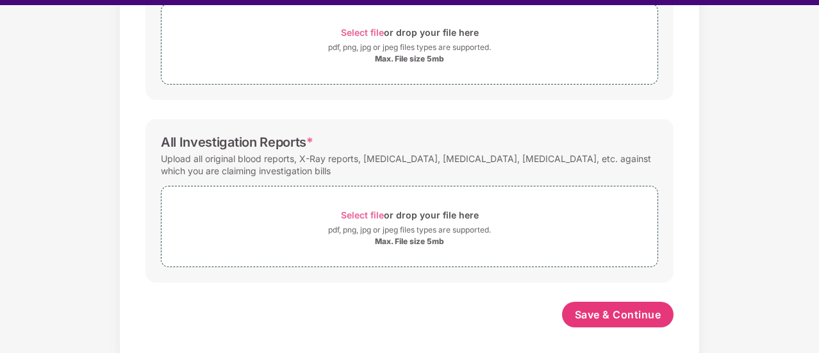
scroll to position [31, 0]
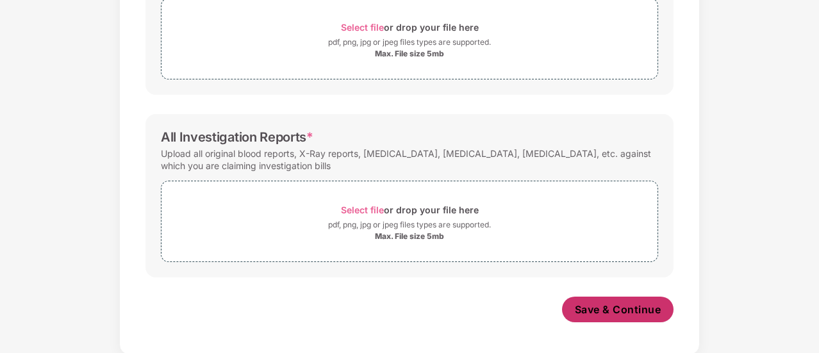
click at [597, 306] on span "Save & Continue" at bounding box center [618, 310] width 87 height 14
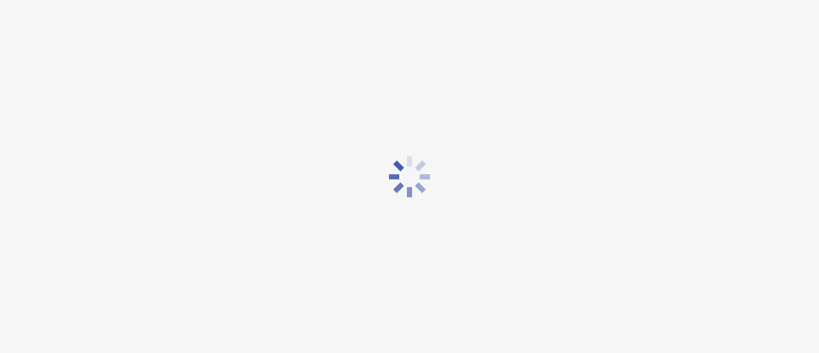
scroll to position [0, 0]
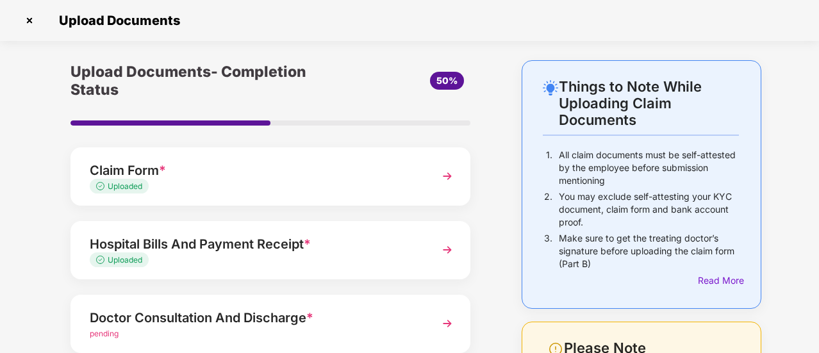
click at [500, 310] on div "Upload Documents- Completion Status 50% Claim Form * Uploaded Hospital Bills An…" at bounding box center [270, 322] width 464 height 524
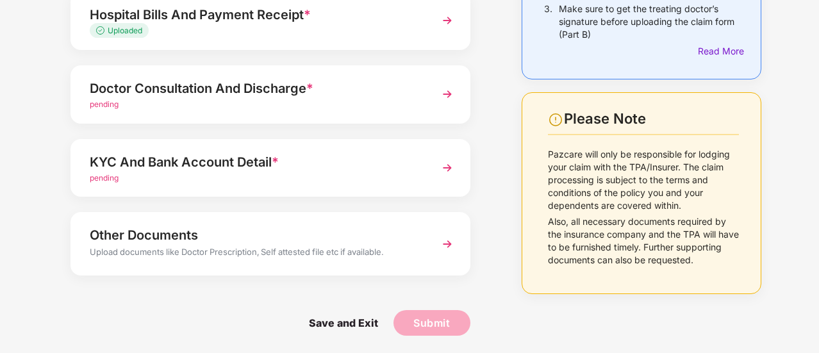
scroll to position [231, 0]
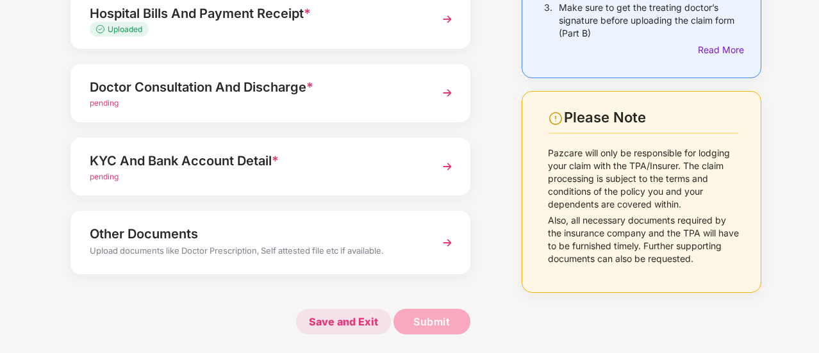
click at [343, 324] on span "Save and Exit" at bounding box center [343, 322] width 95 height 26
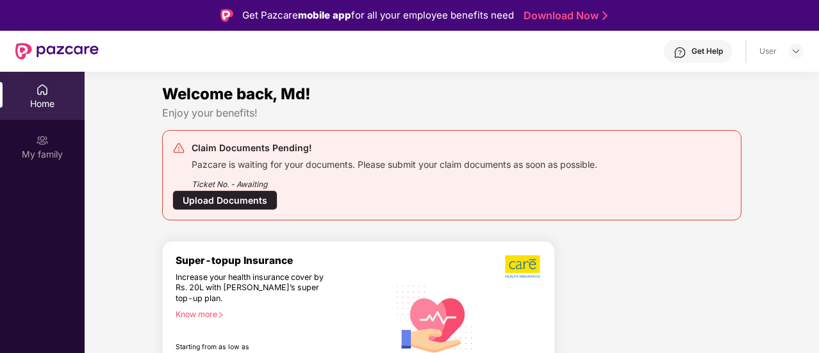
drag, startPoint x: 817, startPoint y: 263, endPoint x: 820, endPoint y: 297, distance: 33.5
click at [818, 297] on html "Get Pazcare mobile app for all your employee benefits need Download Now Get Hel…" at bounding box center [409, 176] width 819 height 353
click at [817, 325] on div "Welcome back, Md! Enjoy your benefits! Claim Documents Pending! Pazcare is wait…" at bounding box center [451, 254] width 745 height 345
click at [763, 288] on div "Welcome back, Md! Enjoy your benefits! Claim Documents Pending! Pazcare is wait…" at bounding box center [451, 254] width 745 height 345
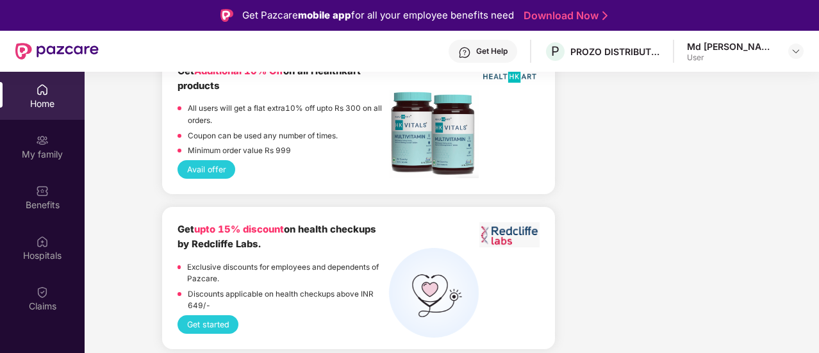
scroll to position [2136, 0]
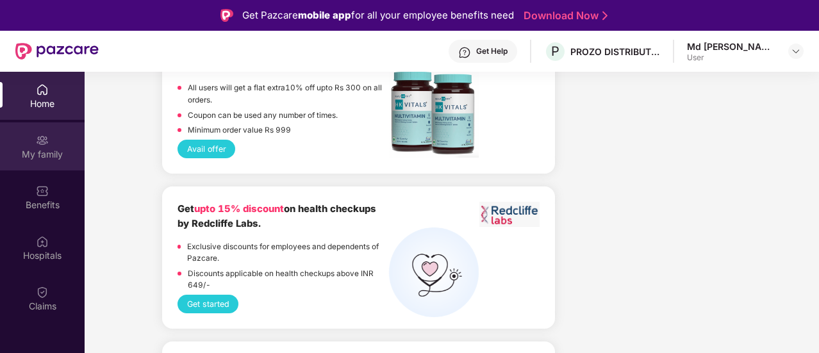
click at [44, 160] on div "My family" at bounding box center [42, 154] width 85 height 13
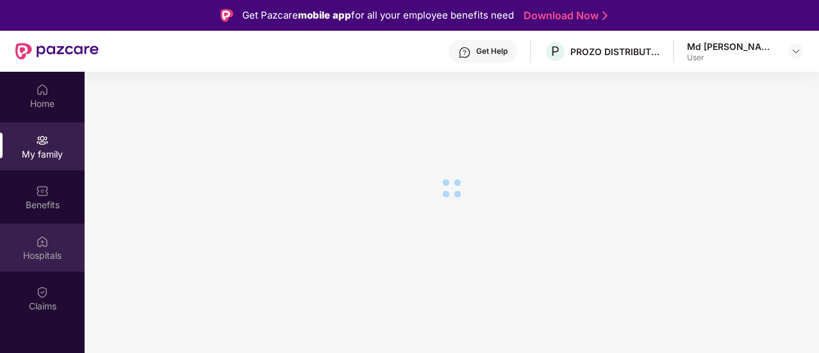
click at [45, 263] on div "Hospitals" at bounding box center [42, 248] width 85 height 48
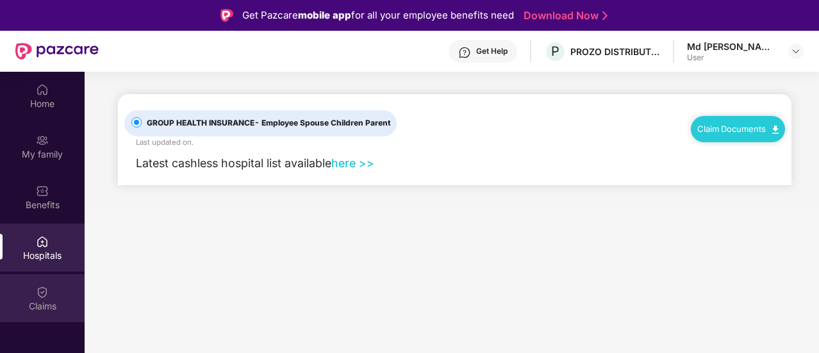
click at [44, 303] on div "Claims" at bounding box center [42, 306] width 85 height 13
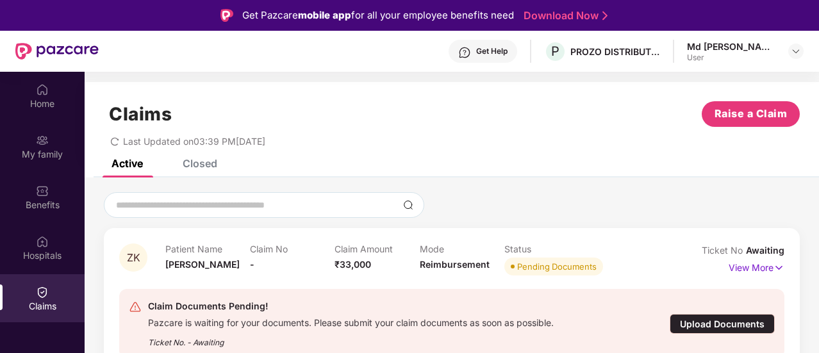
click at [487, 56] on div "Get Help" at bounding box center [491, 51] width 31 height 10
click at [653, 192] on div at bounding box center [452, 205] width 696 height 26
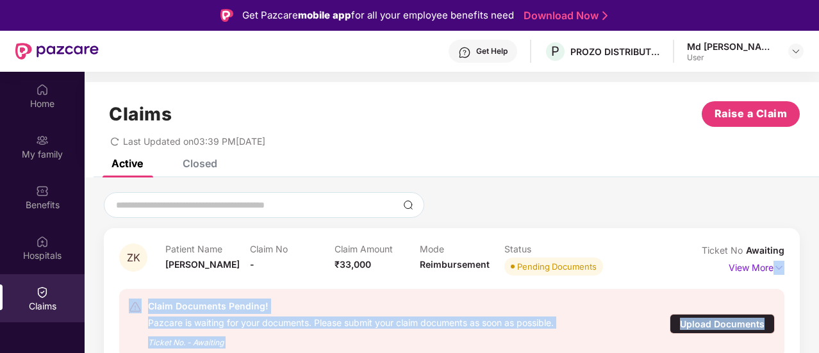
drag, startPoint x: 818, startPoint y: 278, endPoint x: 815, endPoint y: 313, distance: 36.0
click at [815, 313] on div "ZK Patient Name Zarin Khan Claim No - Claim Amount ₹33,000 Mode Reimbursement S…" at bounding box center [452, 288] width 734 height 192
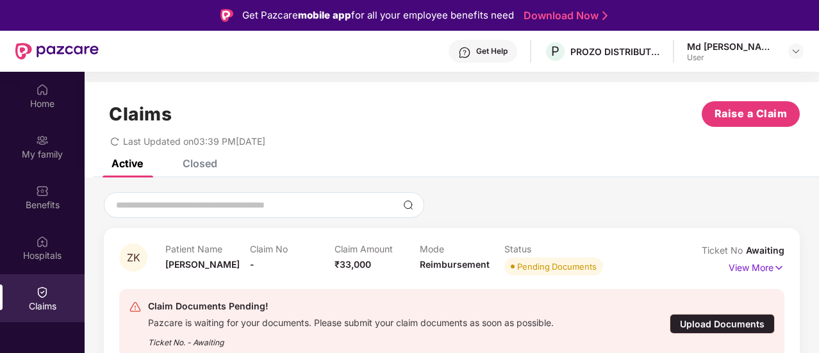
click at [538, 201] on div at bounding box center [452, 205] width 696 height 26
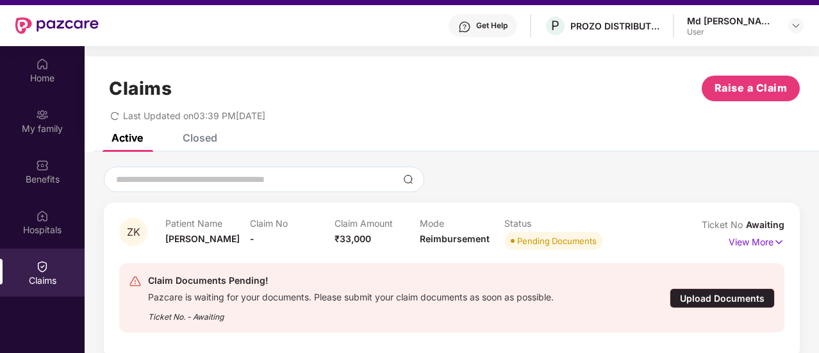
scroll to position [72, 0]
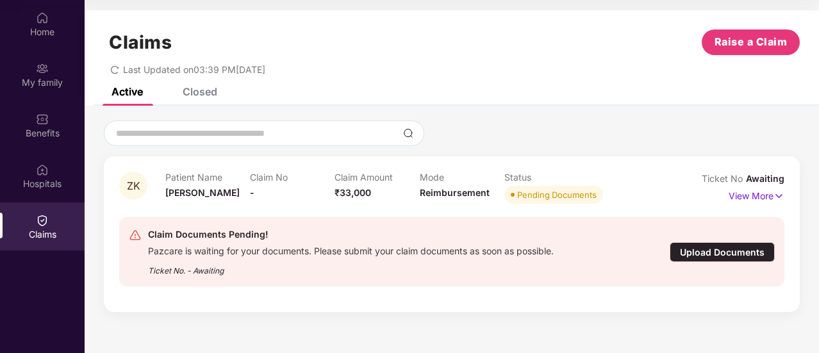
click at [528, 194] on div "Pending Documents" at bounding box center [556, 194] width 79 height 13
click at [736, 196] on p "View More" at bounding box center [757, 194] width 56 height 17
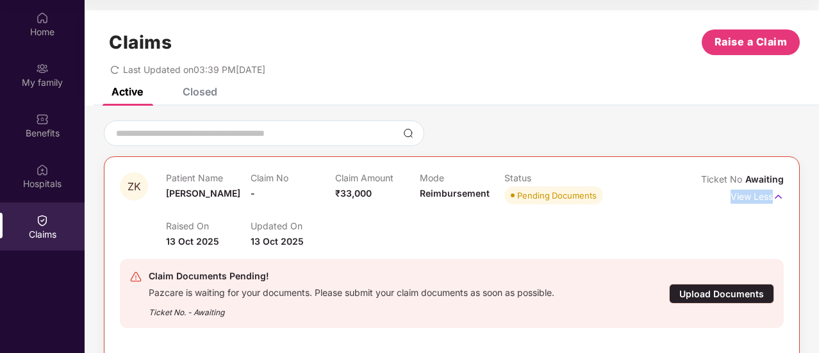
drag, startPoint x: 817, startPoint y: 172, endPoint x: 817, endPoint y: 200, distance: 27.6
click at [817, 200] on div "ZK Patient Name Zarin Khan Claim No - Claim Amount ₹33,000 Mode Reimbursement S…" at bounding box center [452, 345] width 734 height 451
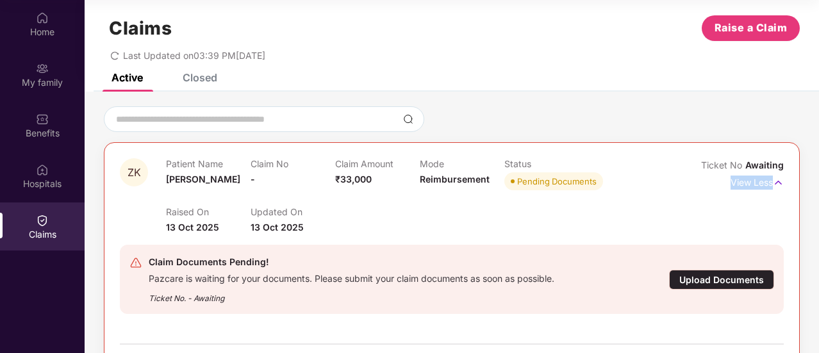
scroll to position [0, 0]
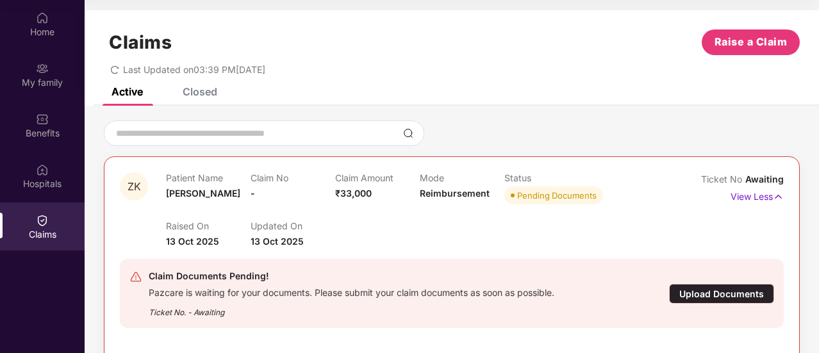
click at [702, 295] on div "Upload Documents" at bounding box center [721, 294] width 105 height 20
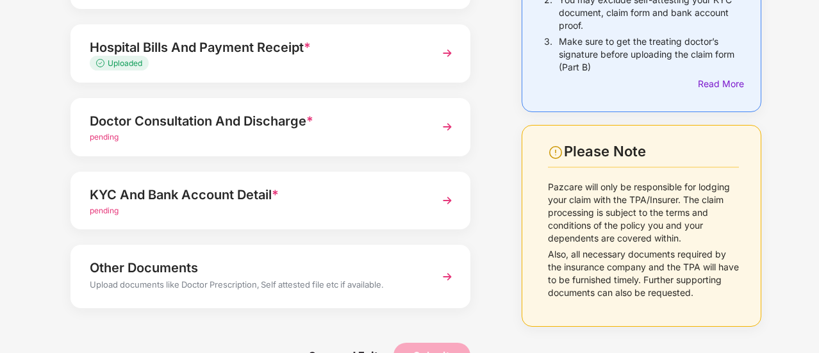
scroll to position [201, 0]
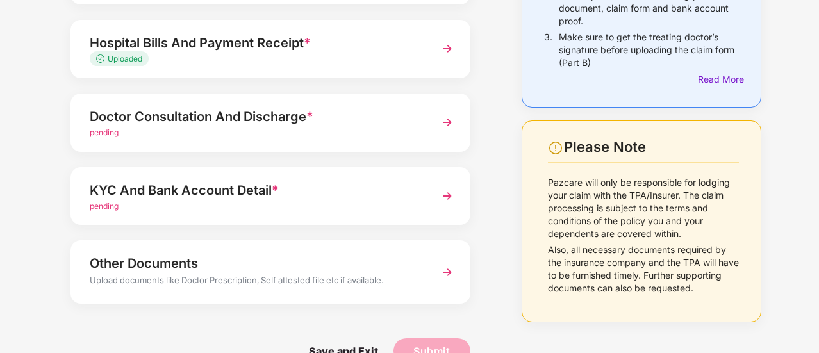
click at [150, 125] on div "Doctor Consultation And Discharge *" at bounding box center [255, 116] width 331 height 21
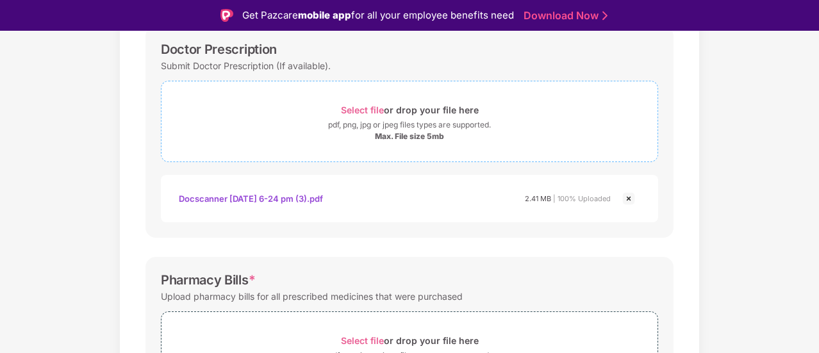
click at [383, 139] on div "Max. File size 5mb" at bounding box center [409, 136] width 69 height 10
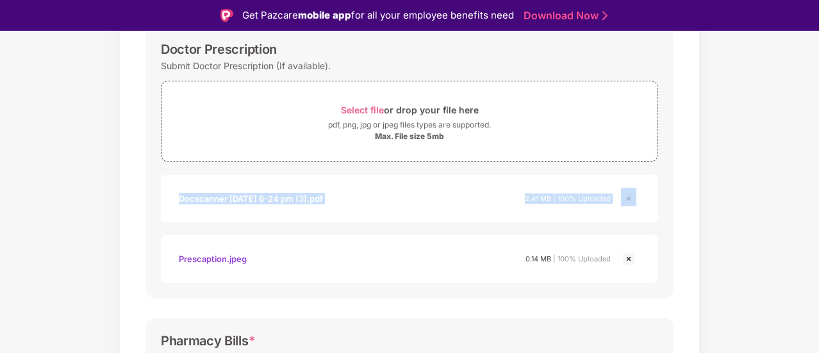
drag, startPoint x: 817, startPoint y: 131, endPoint x: 819, endPoint y: 187, distance: 55.2
click at [819, 187] on html "Get Pazcare mobile app for all your employee benefits need Download Now Upload …" at bounding box center [409, 176] width 819 height 353
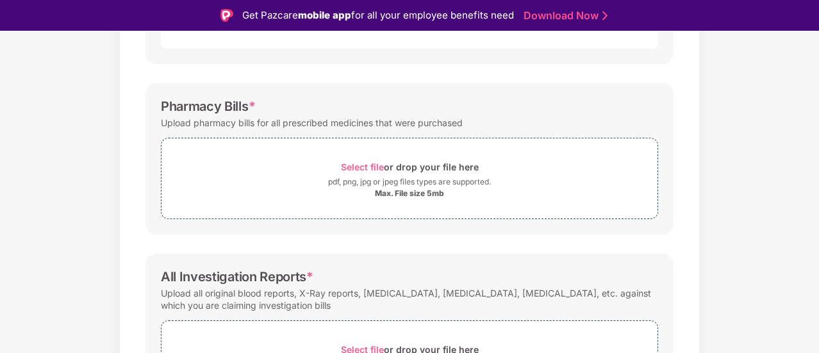
scroll to position [545, 0]
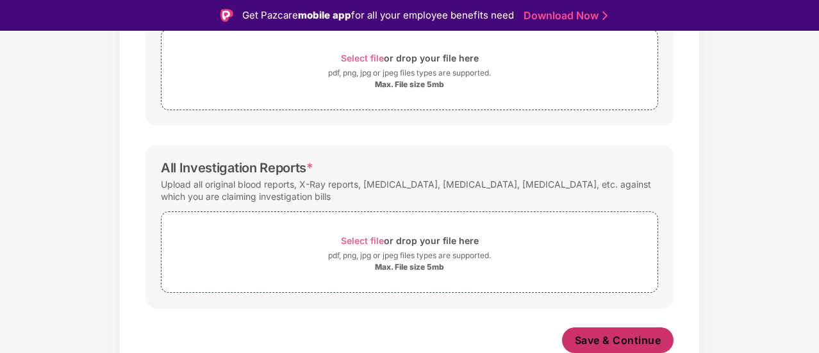
click at [618, 339] on span "Save & Continue" at bounding box center [618, 340] width 87 height 14
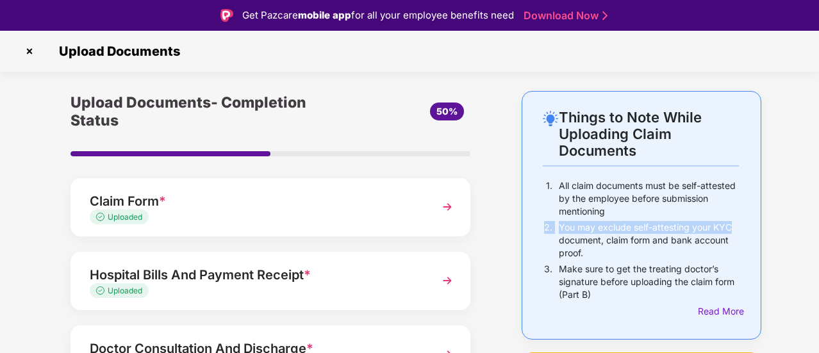
drag, startPoint x: 817, startPoint y: 219, endPoint x: 817, endPoint y: 228, distance: 9.0
click at [817, 228] on div "Things to Note While Uploading Claim Documents 1. All claim documents must be s…" at bounding box center [409, 353] width 819 height 524
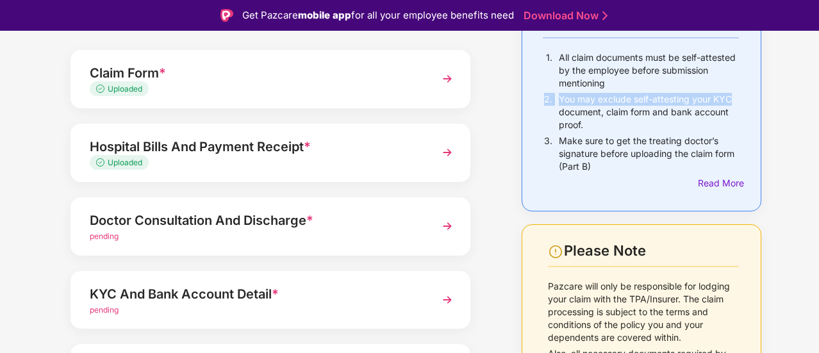
scroll to position [231, 0]
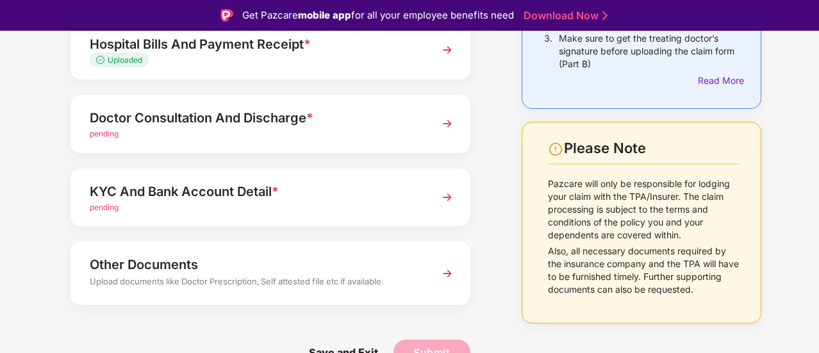
click at [153, 125] on div "Doctor Consultation And Discharge *" at bounding box center [255, 118] width 331 height 21
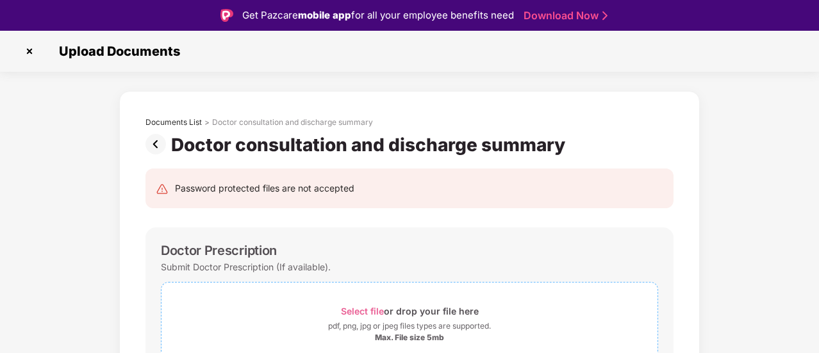
click at [358, 312] on span "Select file" at bounding box center [362, 311] width 43 height 11
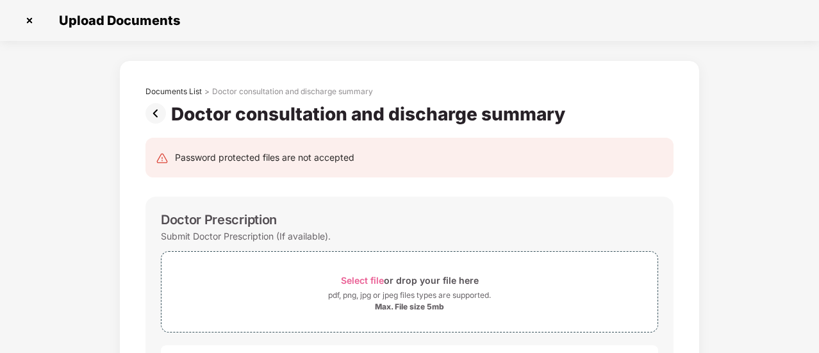
scroll to position [309, 0]
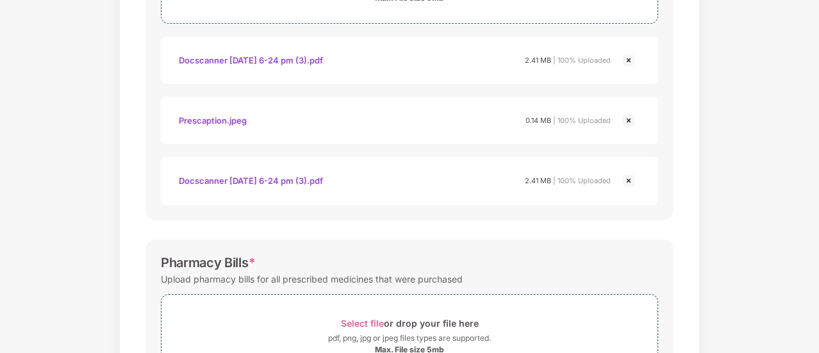
click at [817, 261] on div "Documents List > Doctor consultation and discharge summary Doctor consultation …" at bounding box center [409, 201] width 819 height 900
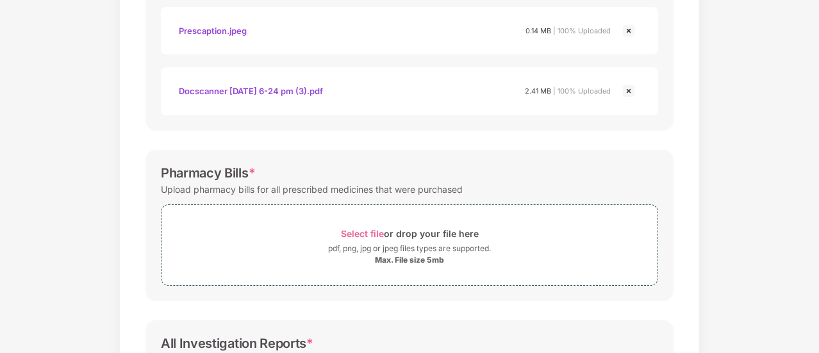
scroll to position [405, 0]
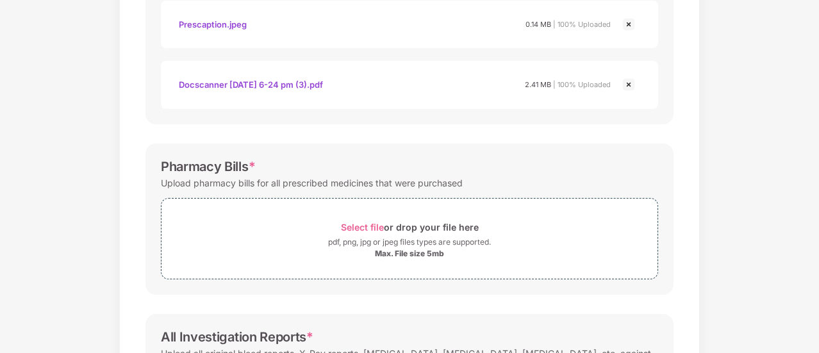
drag, startPoint x: 815, startPoint y: 231, endPoint x: 820, endPoint y: 283, distance: 52.7
click at [819, 283] on html "Get Pazcare mobile app for all your employee benefits need Download Now Upload …" at bounding box center [409, 145] width 819 height 353
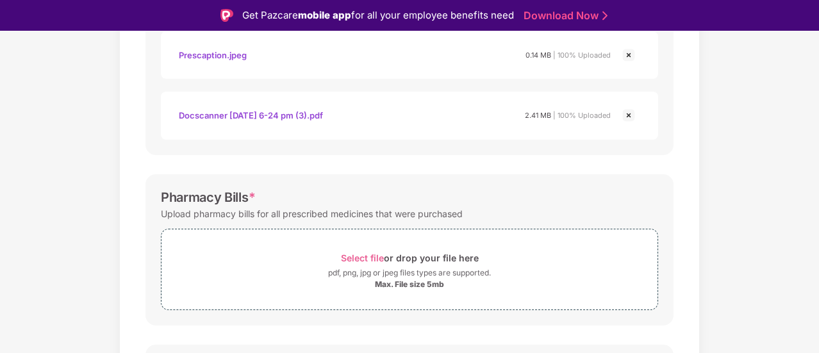
scroll to position [31, 0]
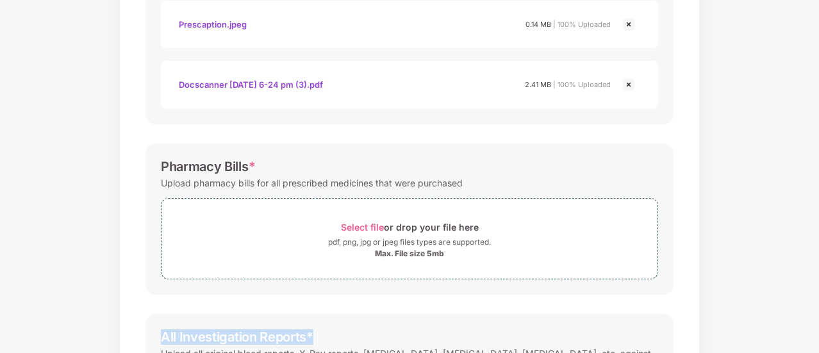
drag, startPoint x: 817, startPoint y: 245, endPoint x: 819, endPoint y: 322, distance: 77.6
click at [819, 322] on html "Get Pazcare mobile app for all your employee benefits need Download Now Upload …" at bounding box center [409, 145] width 819 height 353
click at [816, 331] on div "Documents List > Doctor consultation and discharge summary Doctor consultation …" at bounding box center [409, 105] width 819 height 900
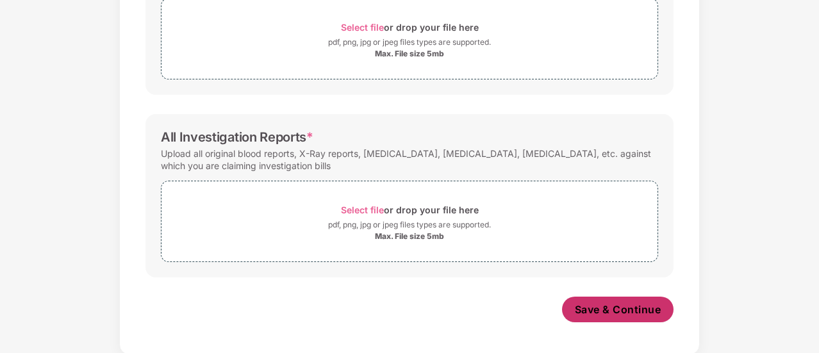
click at [595, 310] on span "Save & Continue" at bounding box center [618, 310] width 87 height 14
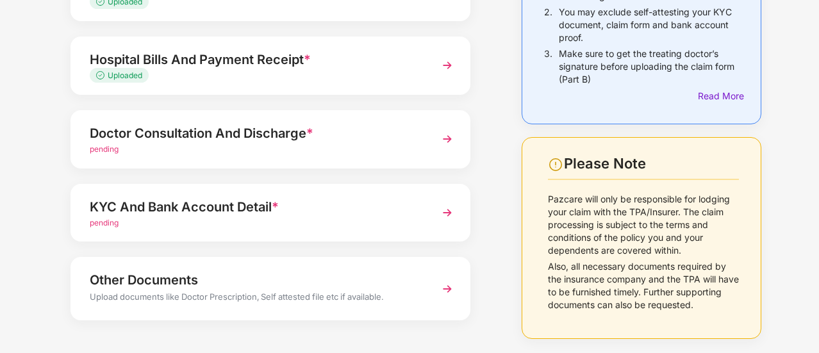
scroll to position [183, 0]
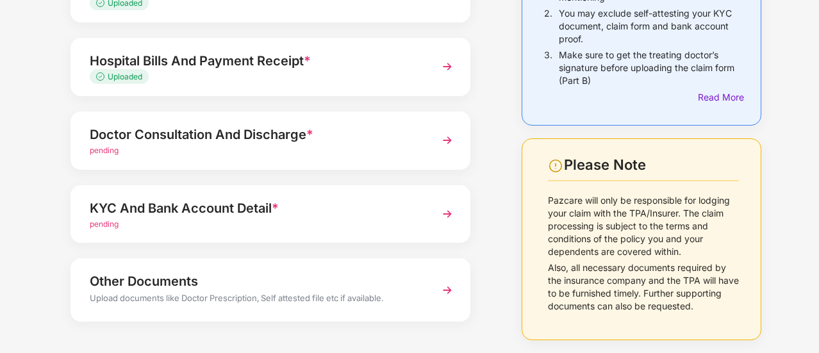
click at [137, 210] on div "KYC And Bank Account Detail *" at bounding box center [255, 208] width 331 height 21
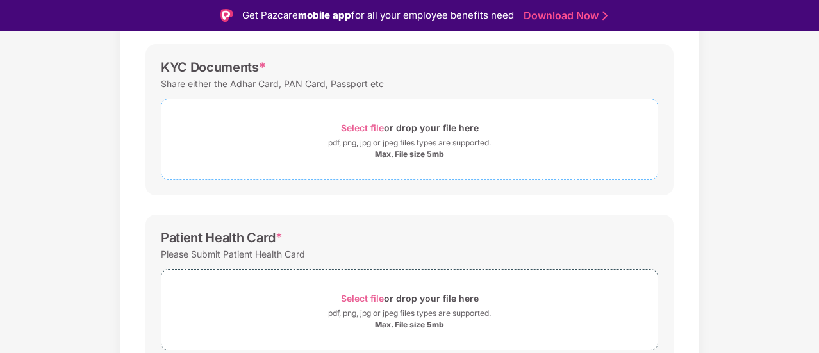
click at [349, 124] on span "Select file" at bounding box center [362, 127] width 43 height 11
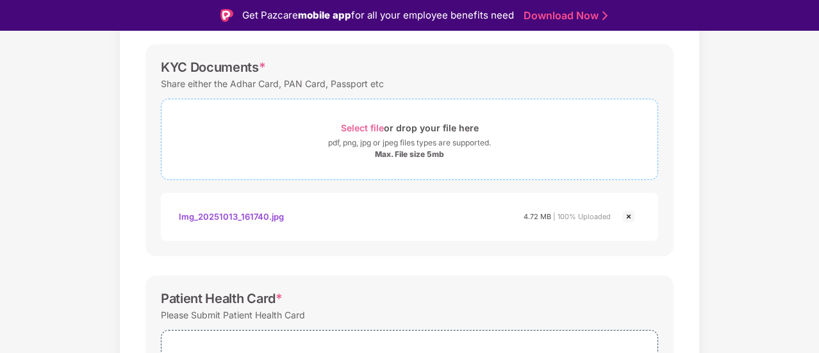
click at [356, 125] on span "Select file" at bounding box center [362, 127] width 43 height 11
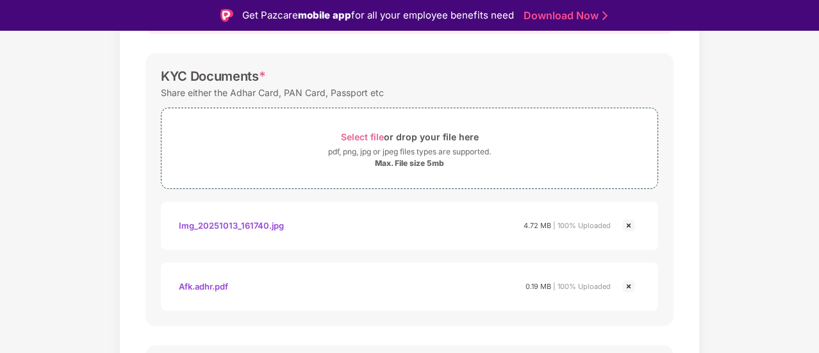
scroll to position [172, 0]
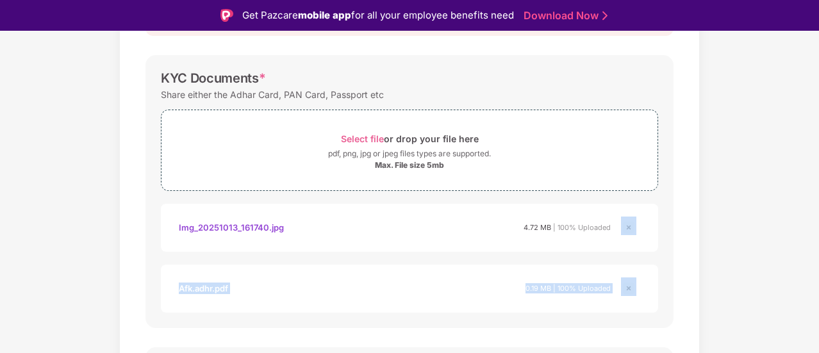
drag, startPoint x: 817, startPoint y: 213, endPoint x: 817, endPoint y: 279, distance: 66.0
click at [817, 279] on div "Documents List > KYC and Bank Account Detail KYC and Bank Account Detail Passwo…" at bounding box center [409, 333] width 819 height 828
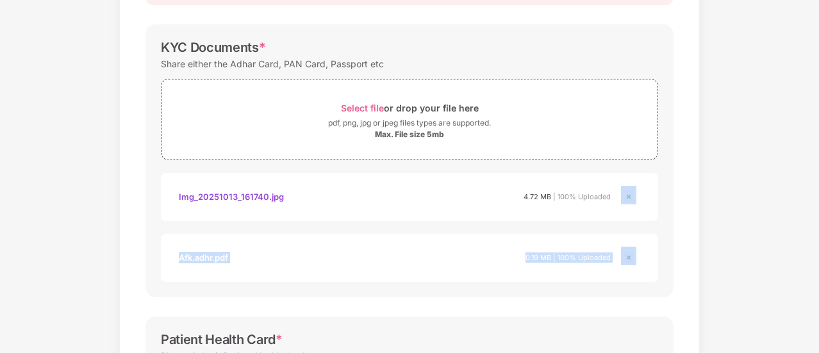
click at [795, 281] on div "Documents List > KYC and Bank Account Detail KYC and Bank Account Detail Passwo…" at bounding box center [409, 302] width 819 height 828
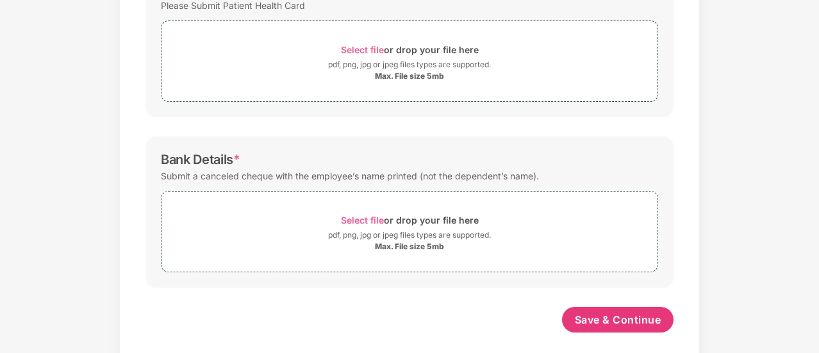
scroll to position [533, 0]
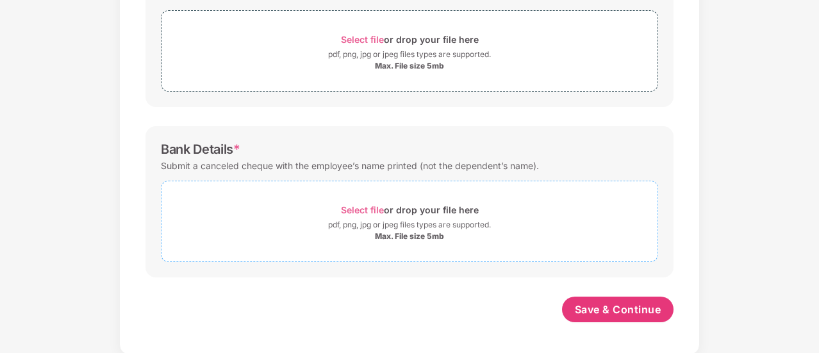
click at [351, 208] on span "Select file" at bounding box center [362, 209] width 43 height 11
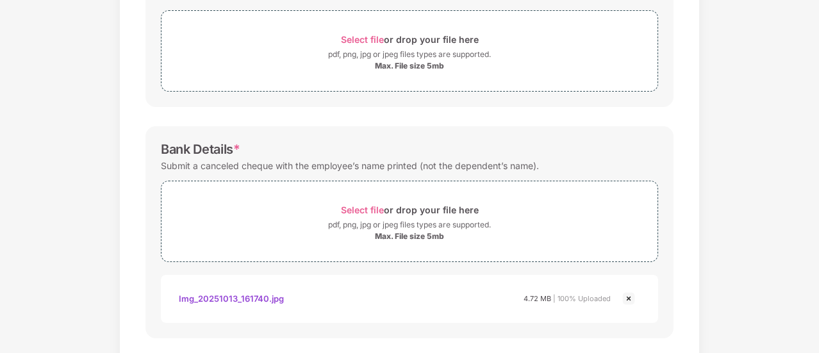
drag, startPoint x: 817, startPoint y: 240, endPoint x: 812, endPoint y: 210, distance: 29.9
click at [428, 110] on div "Password protected files are not accepted KYC Documents * Share either the Adha…" at bounding box center [409, 0] width 567 height 817
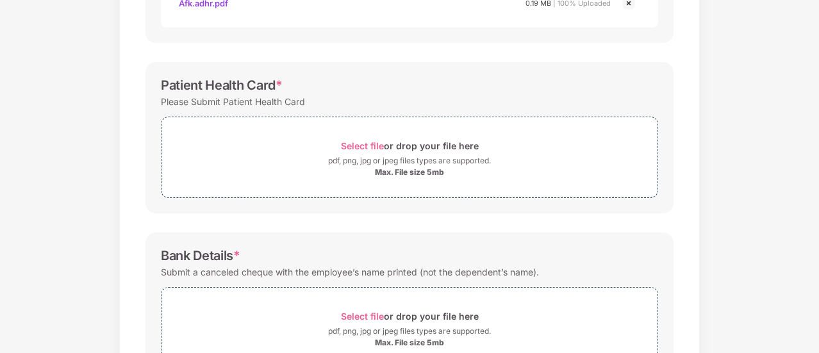
scroll to position [594, 0]
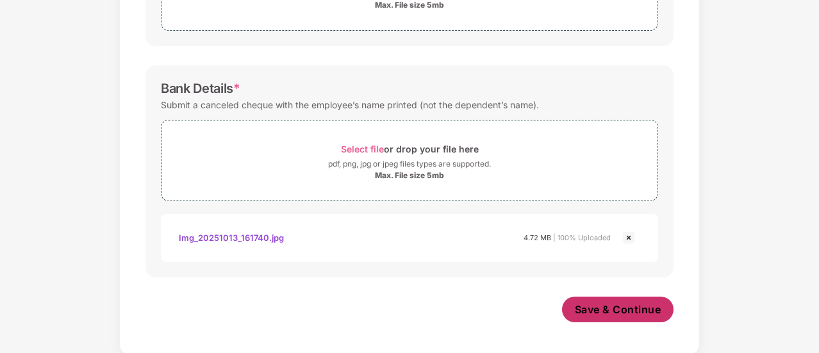
click at [610, 305] on span "Save & Continue" at bounding box center [618, 310] width 87 height 14
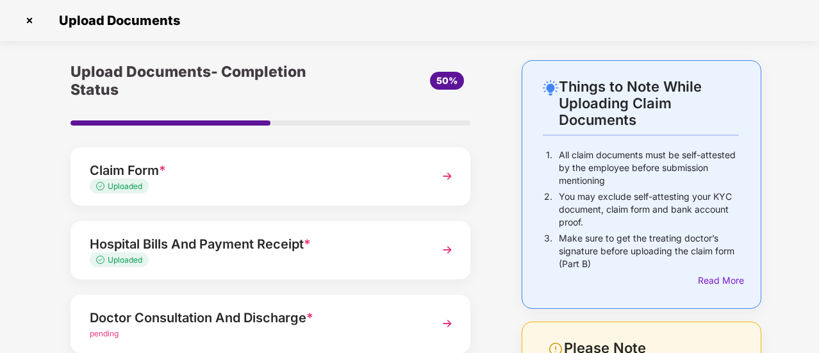
click at [481, 283] on div "Upload Documents- Completion Status 50% Claim Form * Uploaded Hospital Bills An…" at bounding box center [271, 322] width 426 height 524
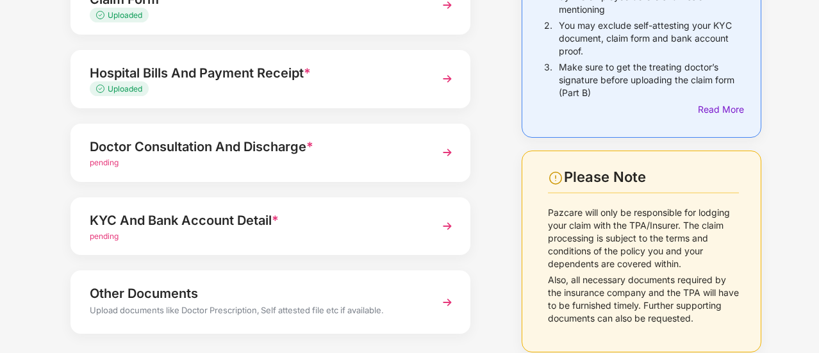
scroll to position [205, 0]
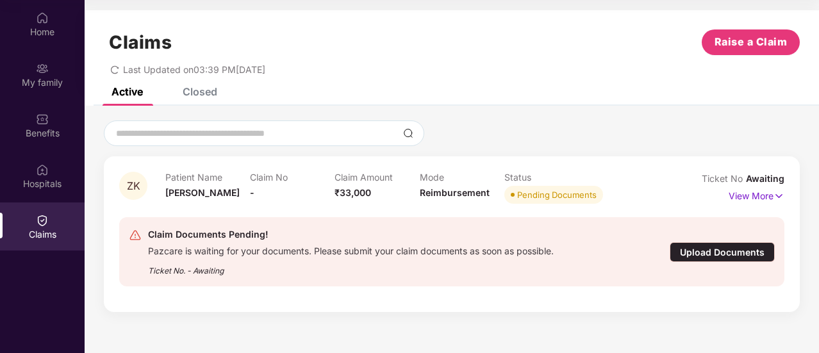
click at [39, 224] on img at bounding box center [42, 220] width 13 height 13
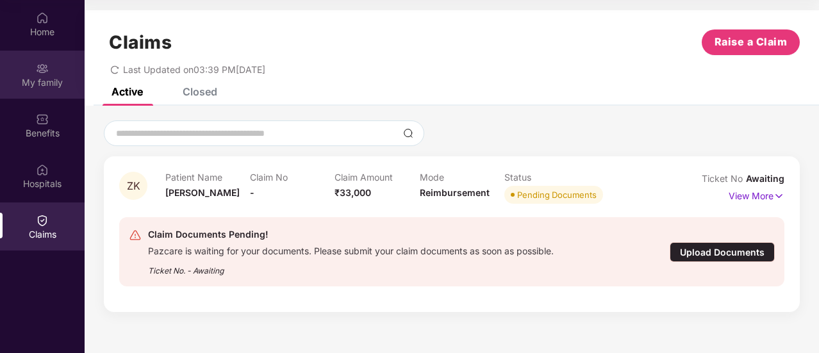
click at [42, 83] on div "My family" at bounding box center [42, 82] width 85 height 13
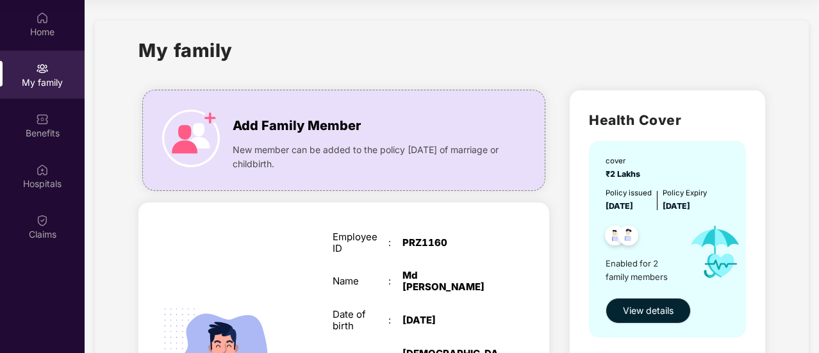
drag, startPoint x: 817, startPoint y: 63, endPoint x: 819, endPoint y: 97, distance: 33.4
click at [819, 97] on html "Get Pazcare mobile app for all your employee benefits need Download Now Get Hel…" at bounding box center [409, 104] width 819 height 353
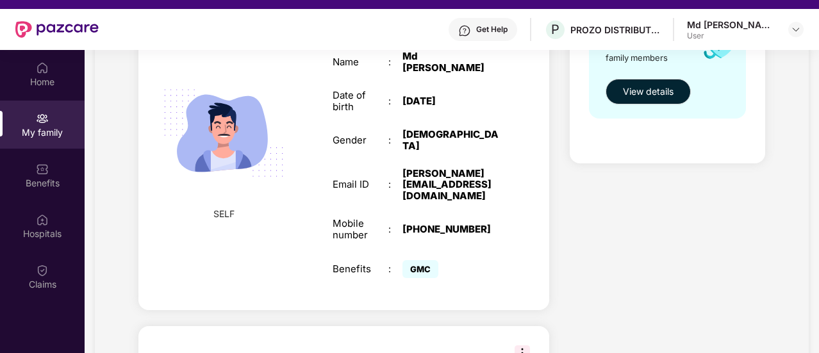
scroll to position [270, 0]
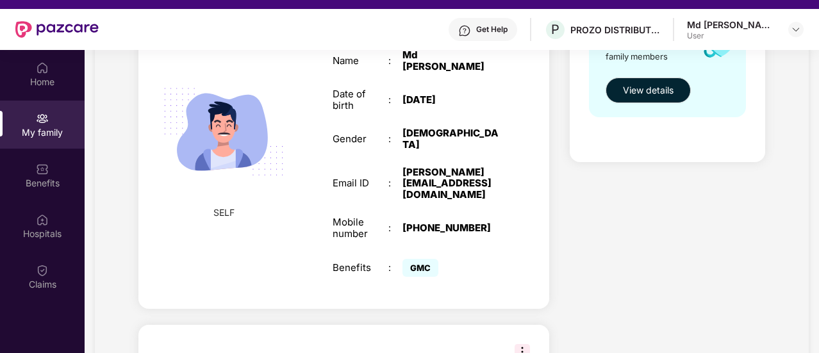
click at [524, 344] on img at bounding box center [522, 351] width 15 height 15
click at [618, 269] on div "Health Cover cover ₹2 Lakhs Policy issued 29 May 2025 Policy Expiry 28 May 2026…" at bounding box center [667, 201] width 215 height 682
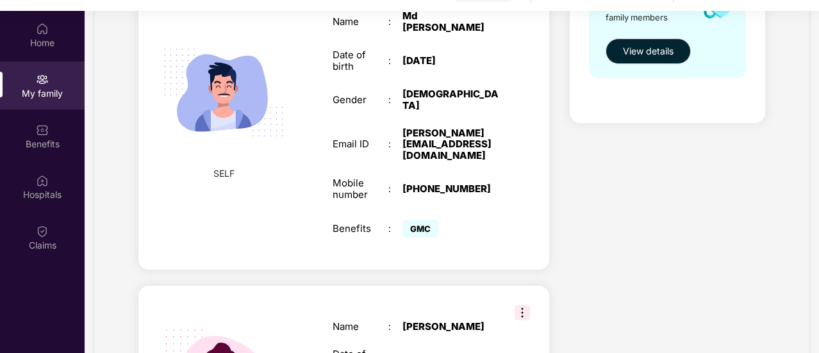
scroll to position [72, 0]
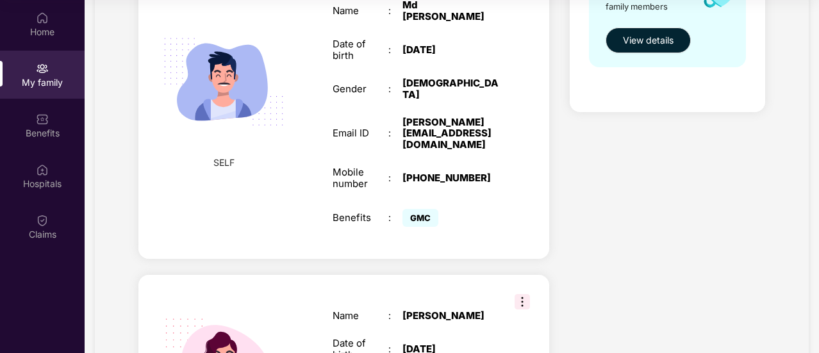
click at [581, 275] on div "Health Cover cover ₹2 Lakhs Policy issued 29 May 2025 Policy Expiry 28 May 2026…" at bounding box center [667, 151] width 215 height 682
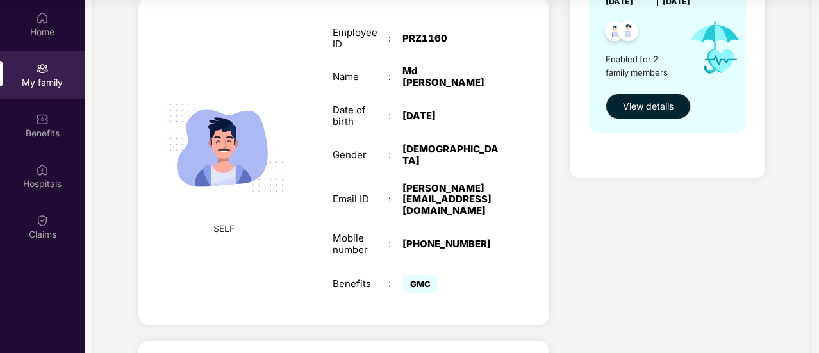
scroll to position [179, 0]
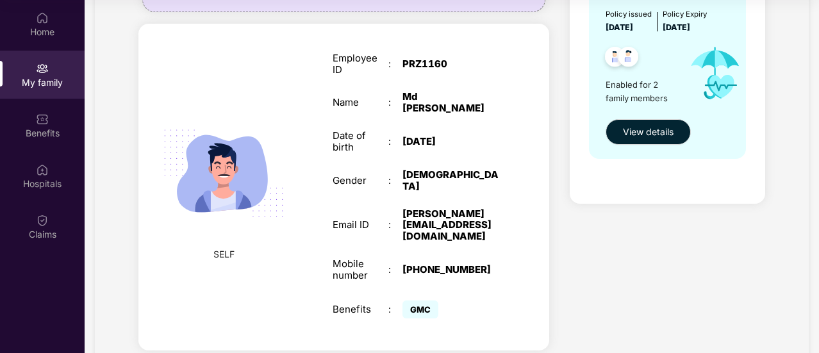
click at [637, 278] on div "Health Cover cover ₹2 Lakhs Policy issued 29 May 2025 Policy Expiry 28 May 2026…" at bounding box center [667, 242] width 215 height 682
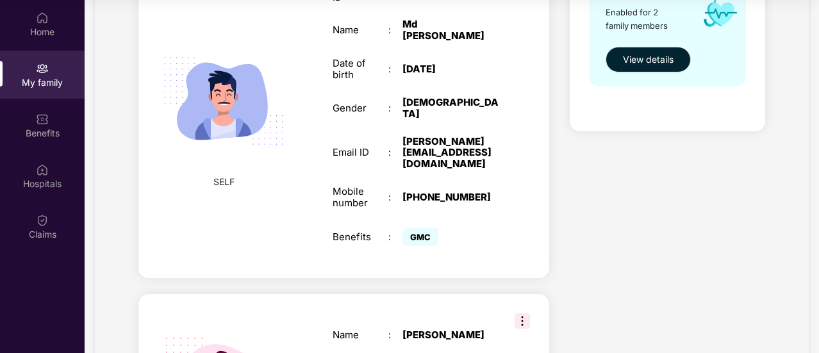
scroll to position [250, 0]
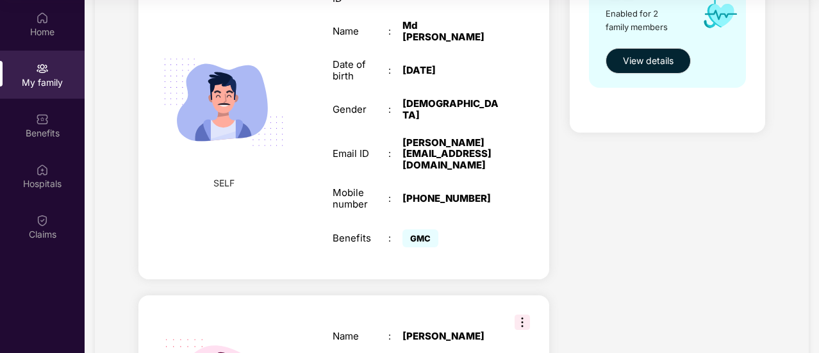
drag, startPoint x: 817, startPoint y: 171, endPoint x: 818, endPoint y: 138, distance: 33.4
click at [818, 138] on div "Home My family Benefits Hospitals Claims My family Add Family Member New member…" at bounding box center [409, 176] width 819 height 353
click at [540, 190] on div "SELF Employee ID : PRZ1160 Name : Md Ashfaque Khan Date of birth : 02 Feb 1983 …" at bounding box center [343, 116] width 411 height 327
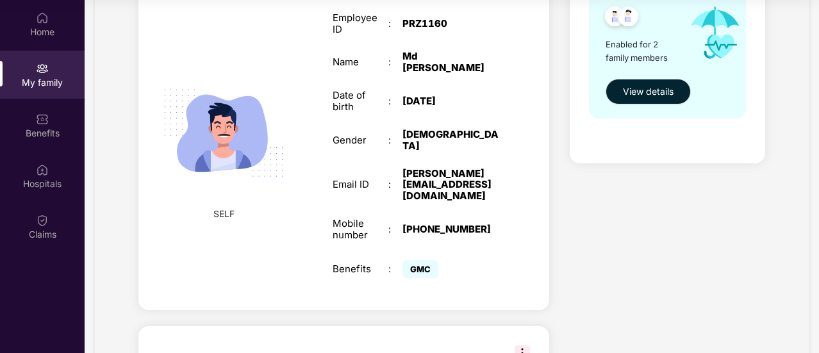
scroll to position [199, 0]
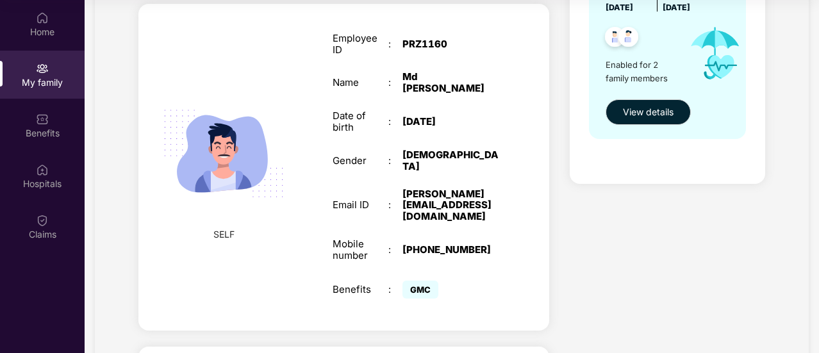
click at [636, 272] on div "Health Cover cover ₹2 Lakhs Policy issued 29 May 2025 Policy Expiry 28 May 2026…" at bounding box center [667, 222] width 215 height 682
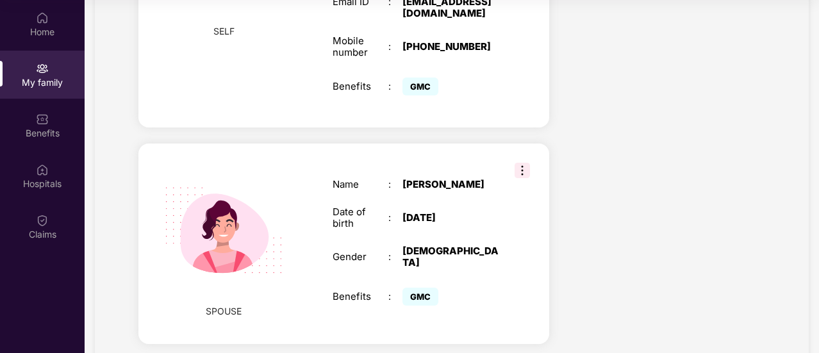
scroll to position [410, 0]
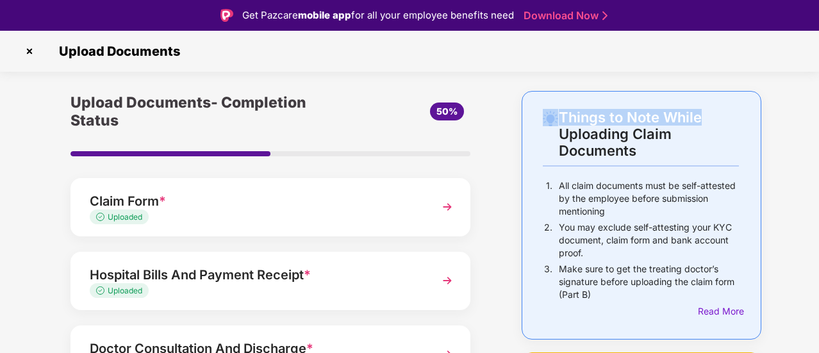
drag, startPoint x: 817, startPoint y: 63, endPoint x: 818, endPoint y: 119, distance: 55.8
click at [818, 119] on div "Upload Documents Things to Note While Uploading Claim Documents 1. All claim do…" at bounding box center [409, 207] width 819 height 353
click at [806, 128] on div "Things to Note While Uploading Claim Documents 1. All claim documents must be s…" at bounding box center [409, 353] width 819 height 524
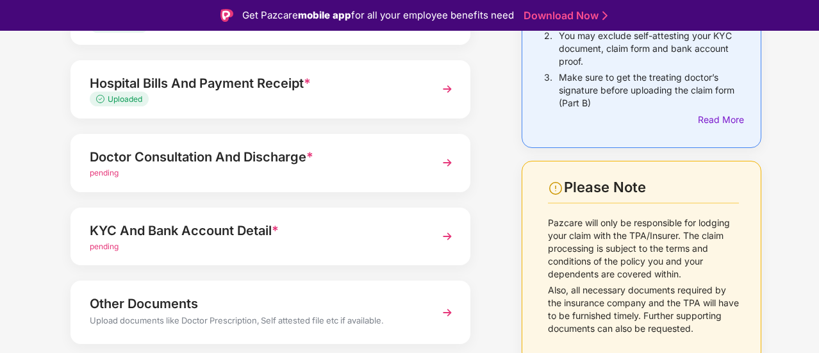
scroll to position [231, 0]
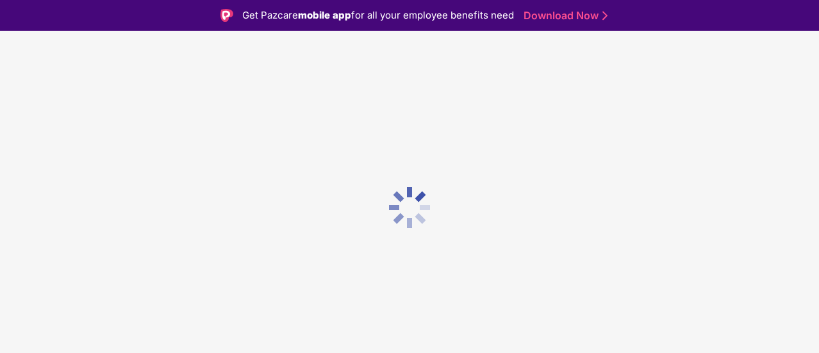
scroll to position [31, 0]
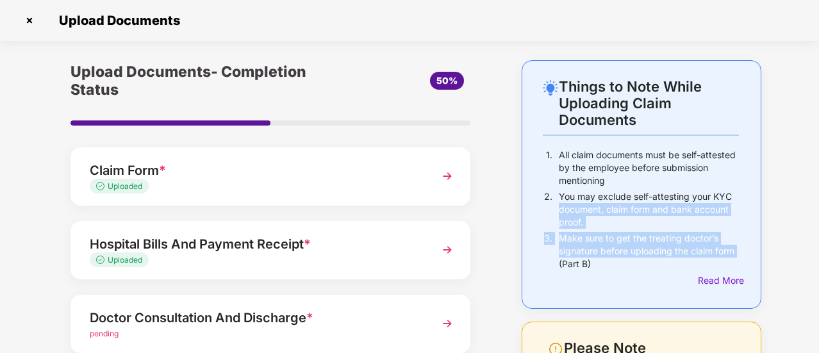
drag, startPoint x: 817, startPoint y: 197, endPoint x: 815, endPoint y: 249, distance: 52.6
click at [815, 249] on div "Things to Note While Uploading Claim Documents 1. All claim documents must be s…" at bounding box center [409, 322] width 819 height 524
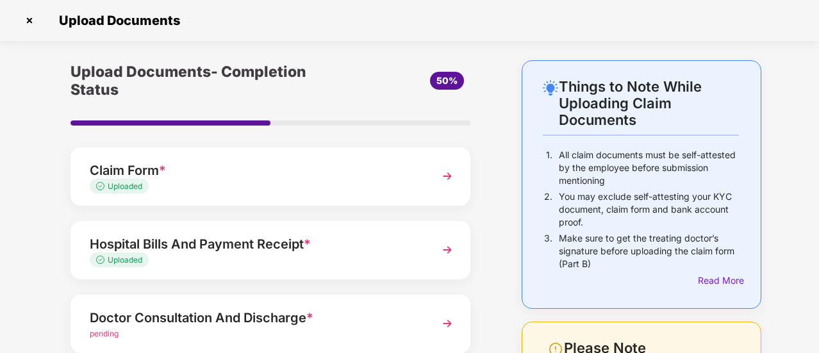
click at [130, 319] on div "Doctor Consultation And Discharge *" at bounding box center [255, 318] width 331 height 21
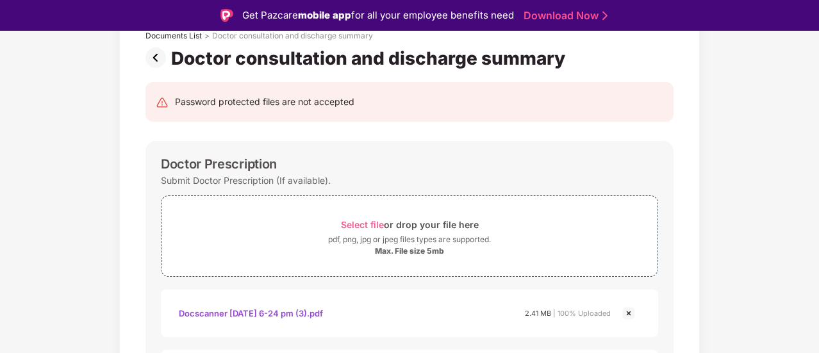
scroll to position [76, 0]
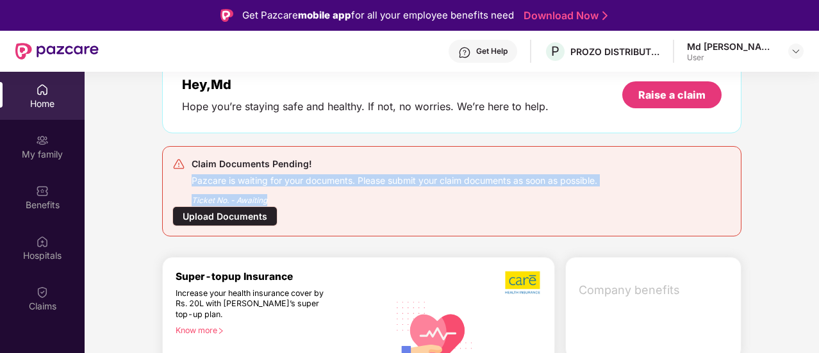
drag, startPoint x: 817, startPoint y: 163, endPoint x: 816, endPoint y: 195, distance: 32.1
click at [816, 195] on div "Welcome back, Md! Enjoy your benefits! Hey, Md Hope you’re staying safe and hea…" at bounding box center [451, 224] width 745 height 436
click at [331, 206] on div "Claim Documents Pending! Pazcare is waiting for your documents. Please submit y…" at bounding box center [451, 191] width 559 height 70
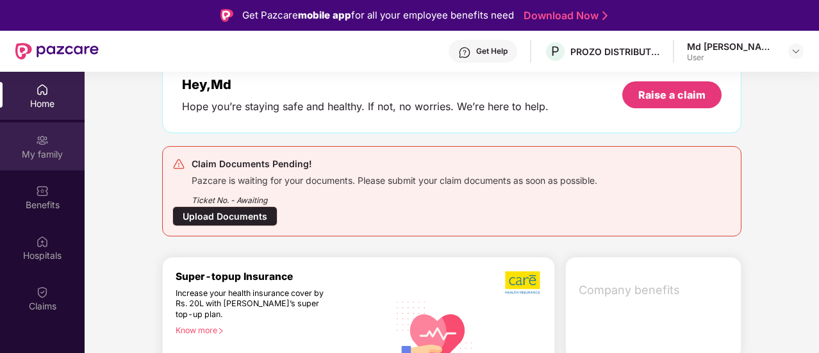
click at [38, 154] on div "My family" at bounding box center [42, 154] width 85 height 13
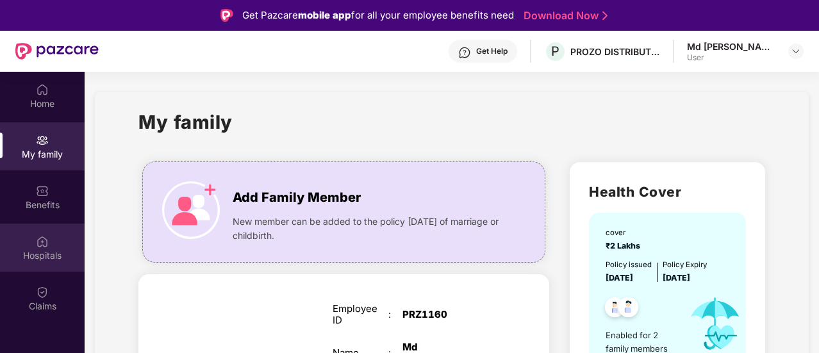
click at [40, 249] on div "Hospitals" at bounding box center [42, 255] width 85 height 13
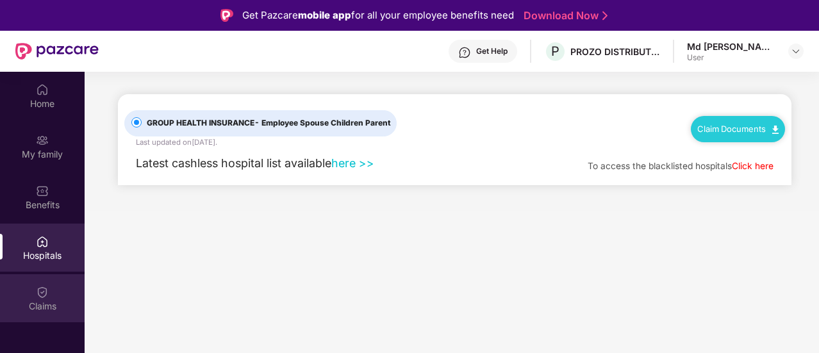
click at [38, 306] on div "Claims" at bounding box center [42, 306] width 85 height 13
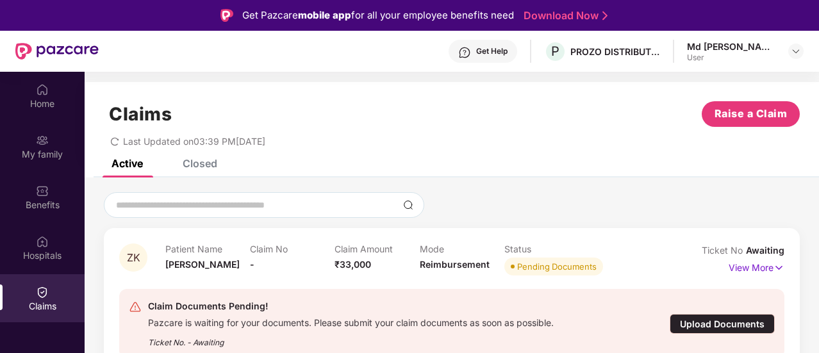
click at [688, 324] on div "Upload Documents" at bounding box center [722, 324] width 105 height 20
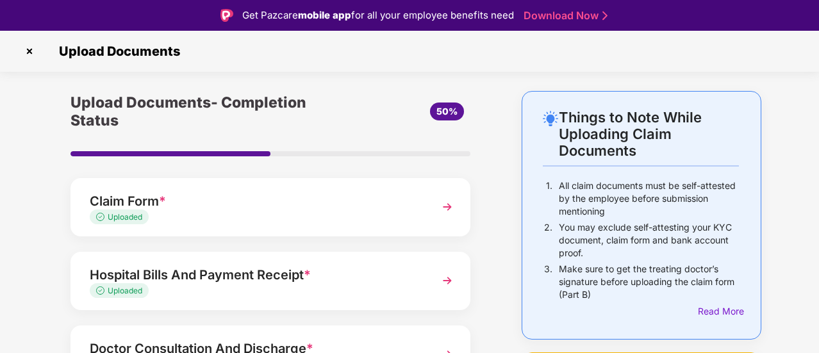
scroll to position [31, 0]
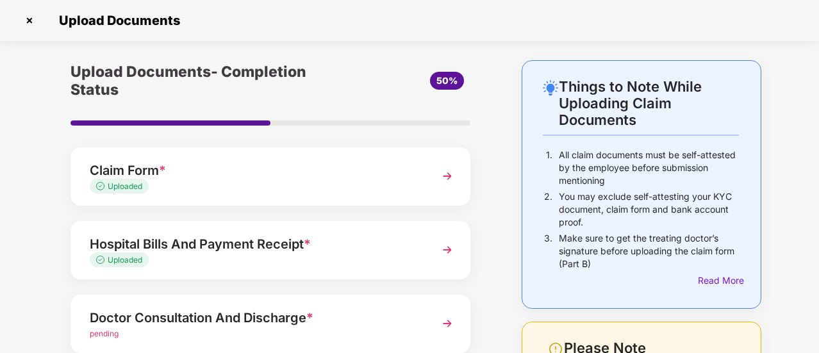
click at [350, 316] on div "Doctor Consultation And Discharge *" at bounding box center [255, 318] width 331 height 21
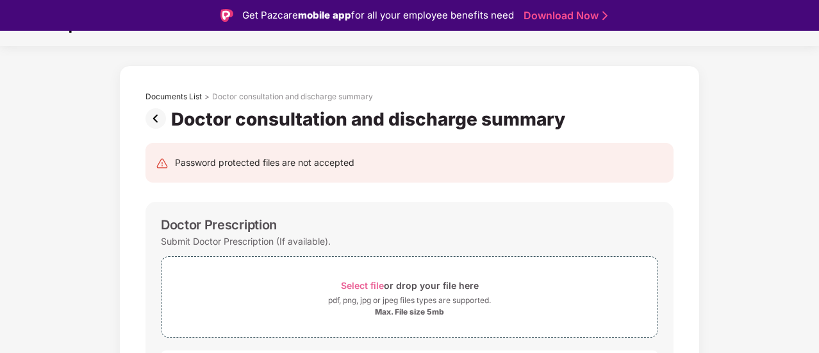
scroll to position [0, 0]
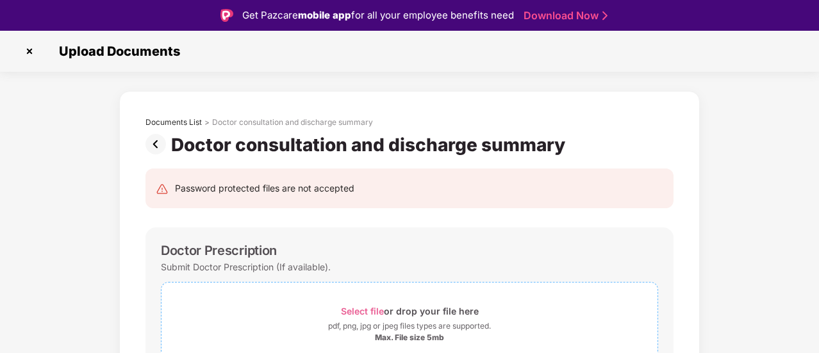
click at [351, 306] on span "Select file" at bounding box center [362, 311] width 43 height 11
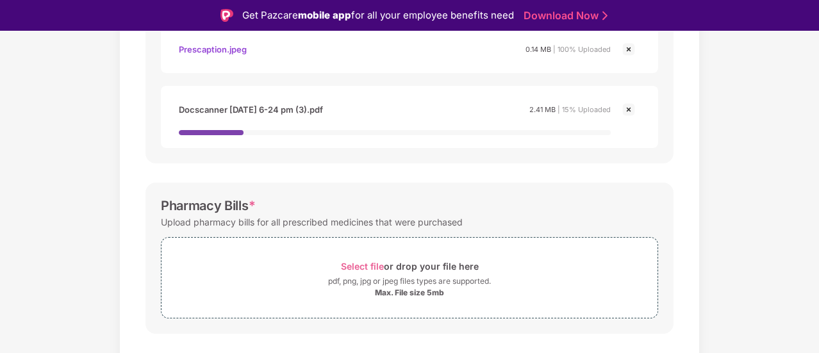
scroll to position [408, 0]
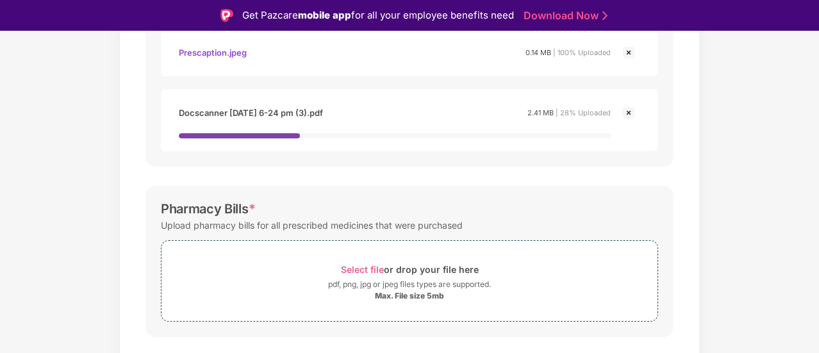
click at [627, 116] on img at bounding box center [628, 112] width 15 height 15
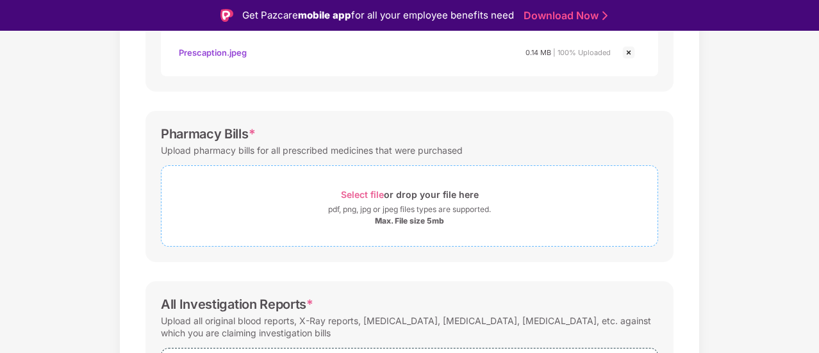
click at [360, 194] on span "Select file" at bounding box center [362, 194] width 43 height 11
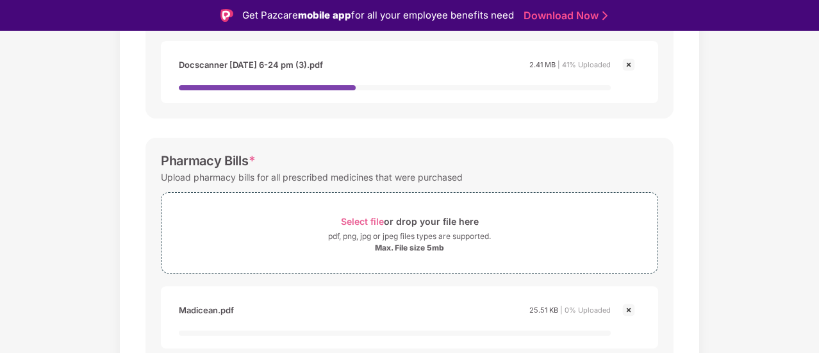
scroll to position [454, 0]
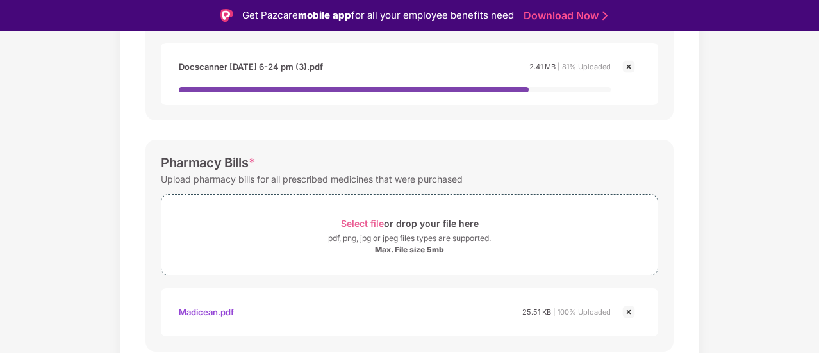
drag, startPoint x: 817, startPoint y: 213, endPoint x: 817, endPoint y: 265, distance: 51.3
click at [817, 265] on div "Documents List > Doctor consultation and discharge summary Doctor consultation …" at bounding box center [409, 124] width 819 height 975
drag, startPoint x: 817, startPoint y: 267, endPoint x: 818, endPoint y: 333, distance: 66.0
click at [818, 333] on div "Upload Documents Documents List > Doctor consultation and discharge summary Doc…" at bounding box center [409, 207] width 819 height 353
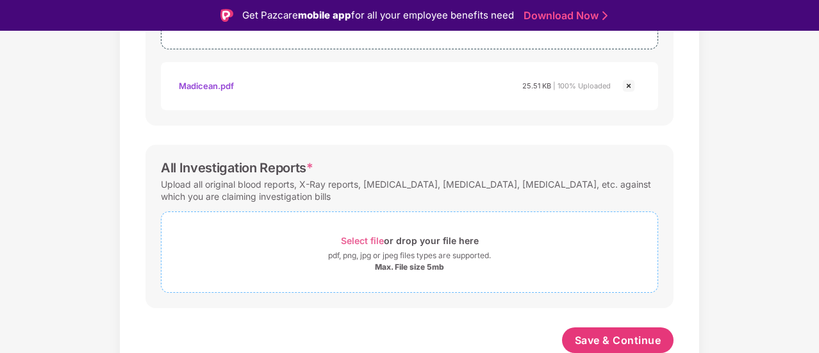
click at [363, 238] on span "Select file" at bounding box center [362, 240] width 43 height 11
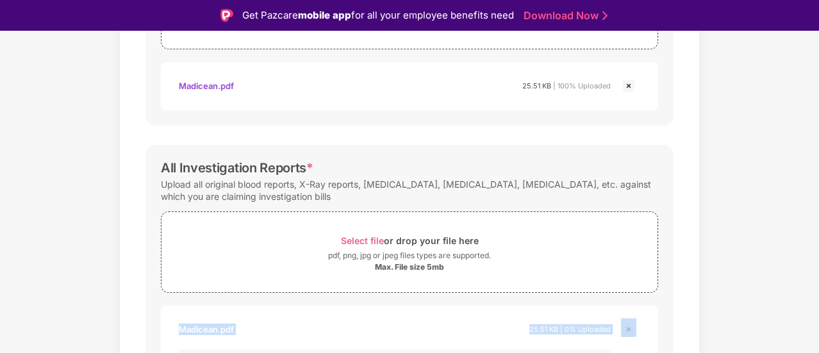
drag, startPoint x: 817, startPoint y: 284, endPoint x: 820, endPoint y: 317, distance: 33.4
click at [818, 317] on html "Get Pazcare mobile app for all your employee benefits need Download Now Upload …" at bounding box center [409, 176] width 819 height 353
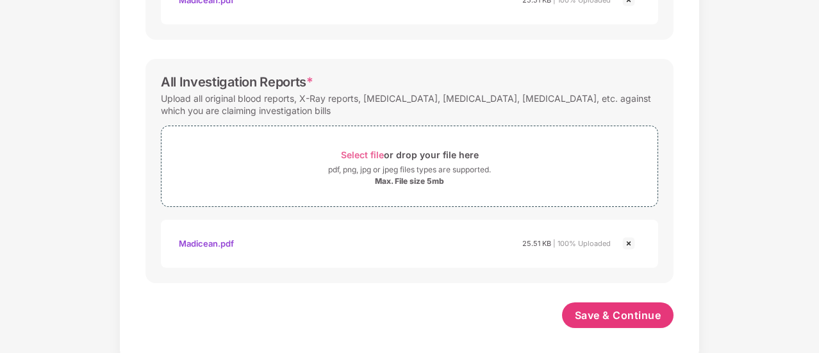
scroll to position [727, 0]
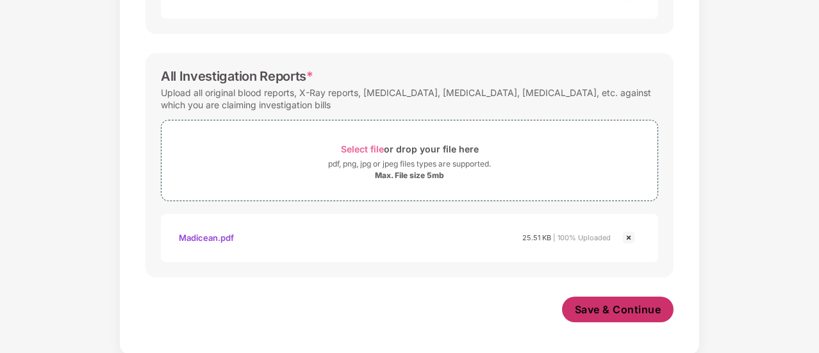
click at [598, 304] on span "Save & Continue" at bounding box center [618, 310] width 87 height 14
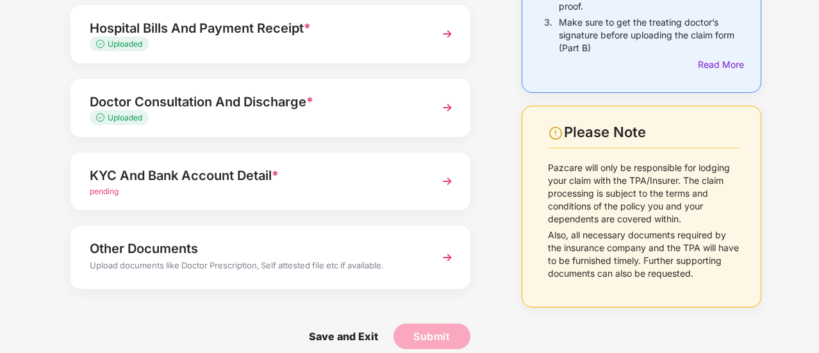
scroll to position [231, 0]
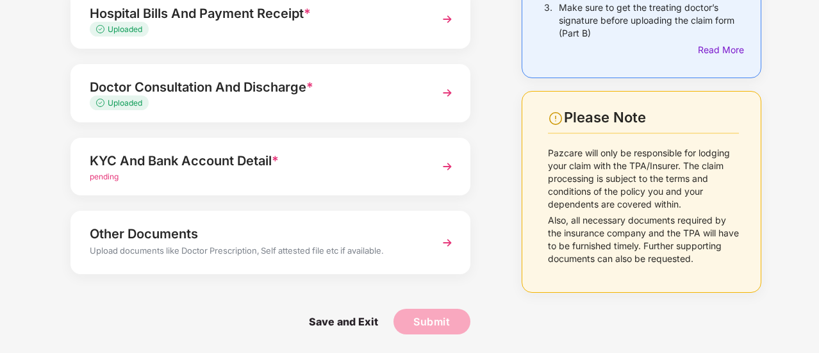
click at [117, 176] on span "pending" at bounding box center [104, 177] width 29 height 10
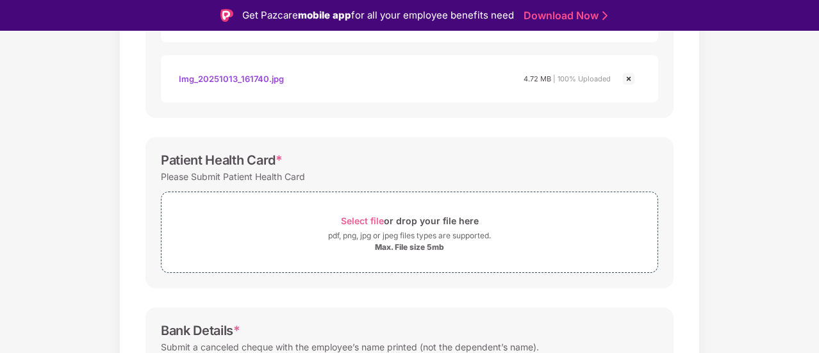
scroll to position [388, 0]
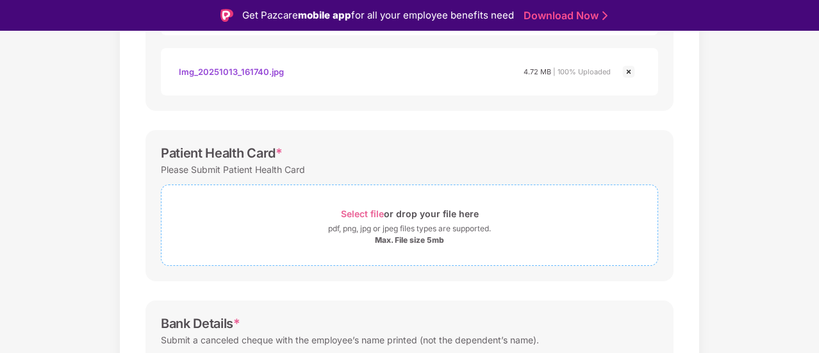
click at [350, 210] on span "Select file" at bounding box center [362, 213] width 43 height 11
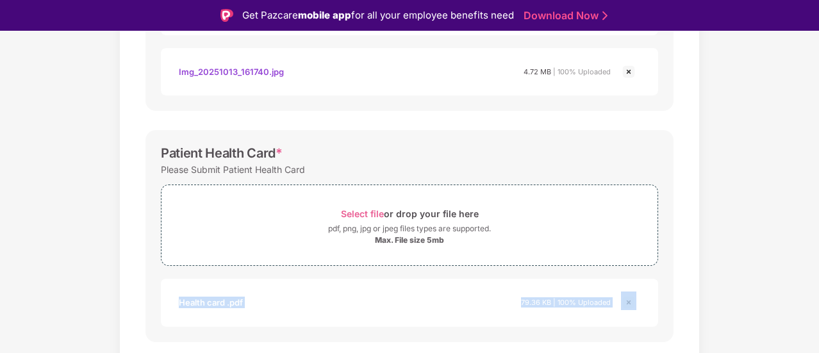
drag, startPoint x: 817, startPoint y: 240, endPoint x: 819, endPoint y: 267, distance: 27.0
click at [818, 267] on html "Get Pazcare mobile app for all your employee benefits need Download Now Upload …" at bounding box center [409, 176] width 819 height 353
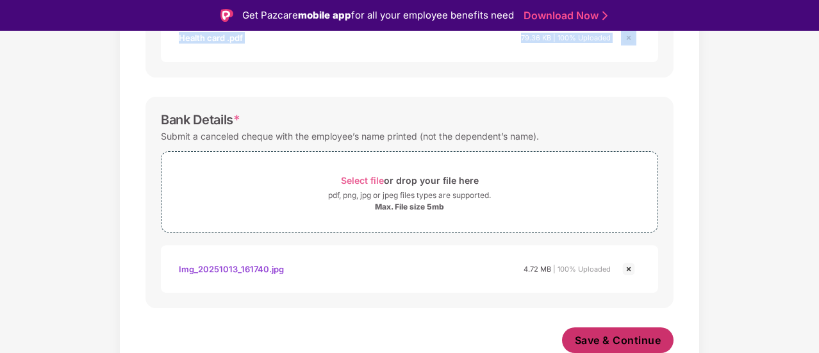
click at [593, 336] on span "Save & Continue" at bounding box center [618, 340] width 87 height 14
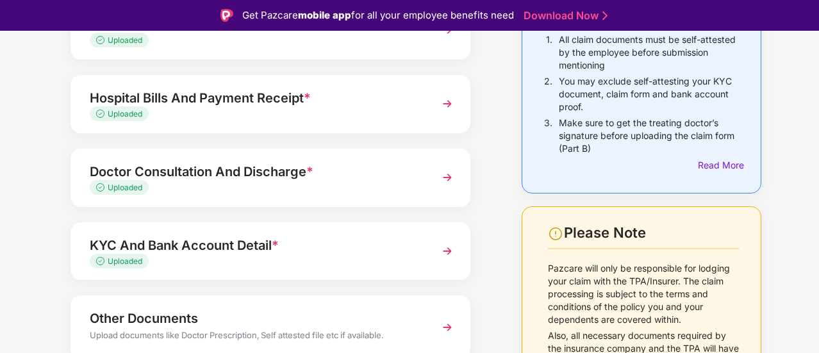
scroll to position [200, 0]
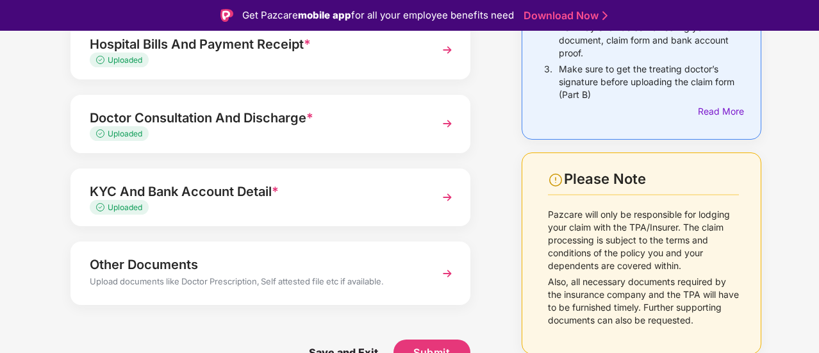
click at [233, 279] on div "Upload documents like Doctor Prescription, Self attested file etc if available." at bounding box center [255, 283] width 331 height 17
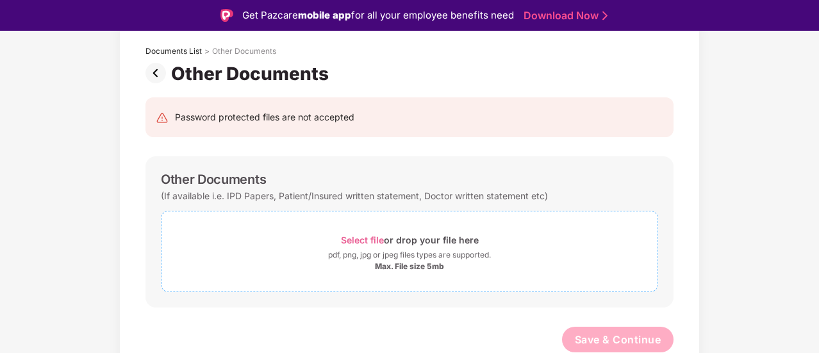
click at [355, 241] on span "Select file" at bounding box center [362, 240] width 43 height 11
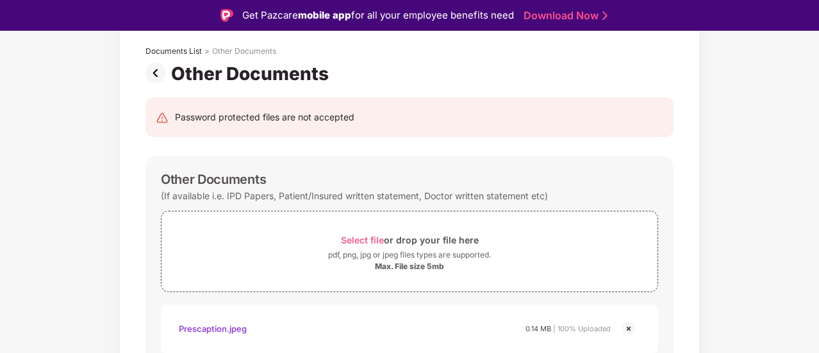
scroll to position [31, 0]
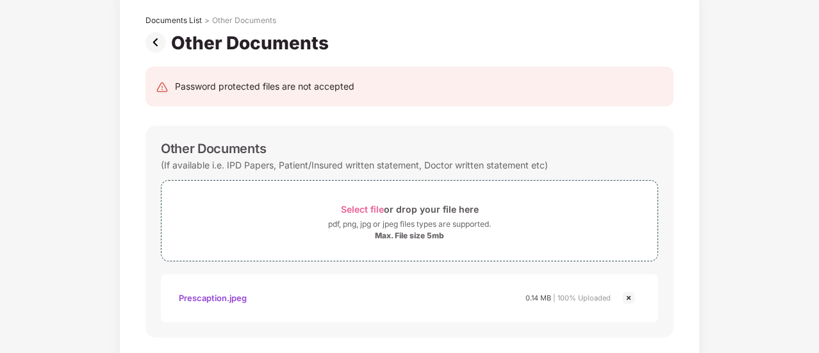
click at [817, 326] on div "Documents List > Other Documents Other Documents Password protected files are n…" at bounding box center [409, 202] width 819 height 426
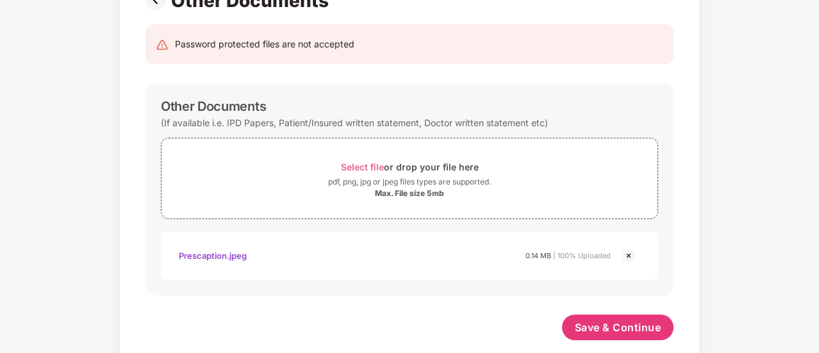
scroll to position [132, 0]
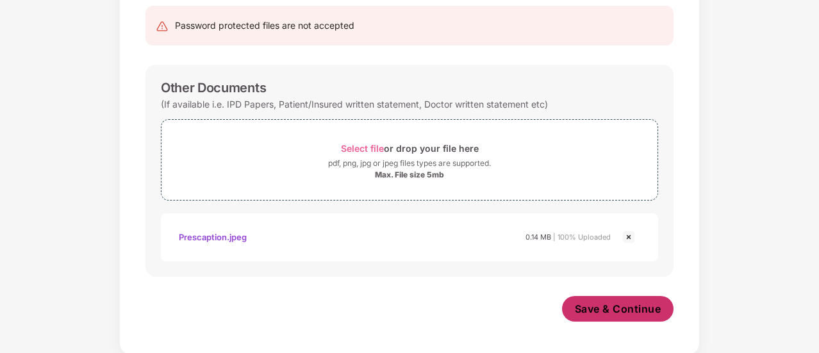
click at [595, 296] on button "Save & Continue" at bounding box center [618, 309] width 112 height 26
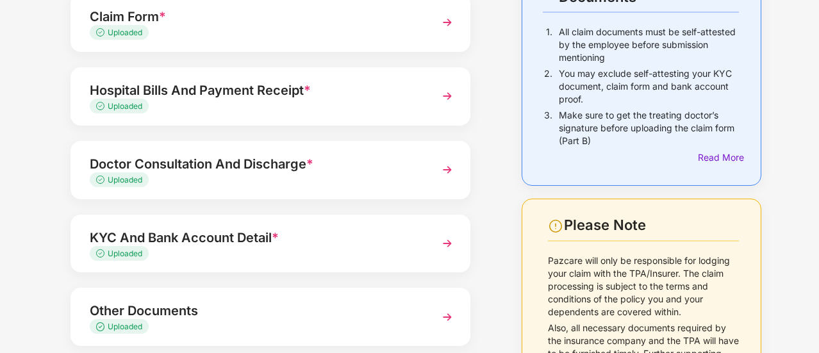
scroll to position [195, 0]
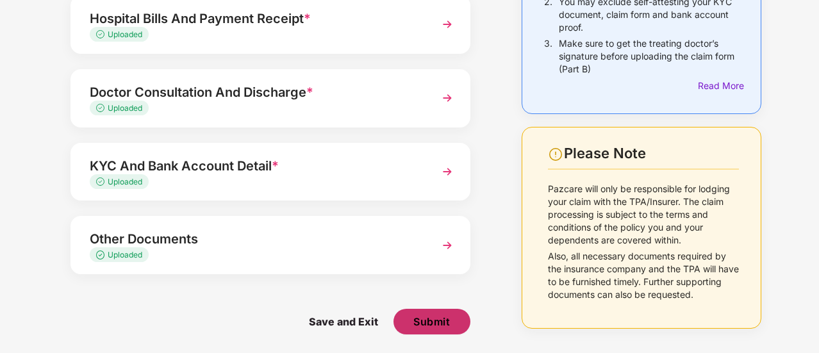
click at [426, 319] on span "Submit" at bounding box center [431, 322] width 37 height 14
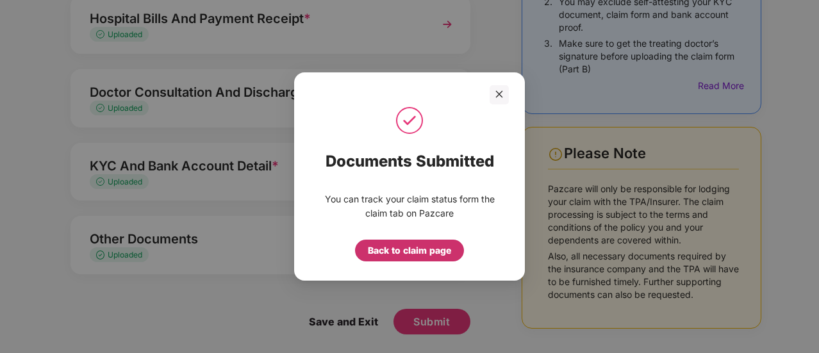
click at [393, 258] on div "Back to claim page" at bounding box center [409, 251] width 83 height 14
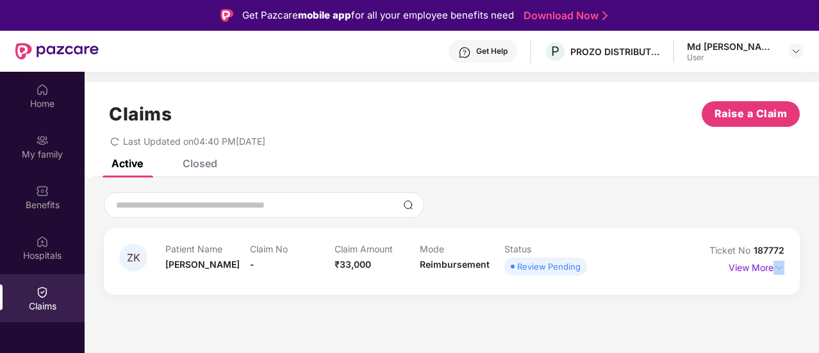
drag, startPoint x: 818, startPoint y: 269, endPoint x: 817, endPoint y: 314, distance: 45.5
click at [817, 314] on section "Claims Raise a Claim Last Updated on 04:40 PM[DATE] Active Closed ZK Patient Na…" at bounding box center [452, 248] width 734 height 353
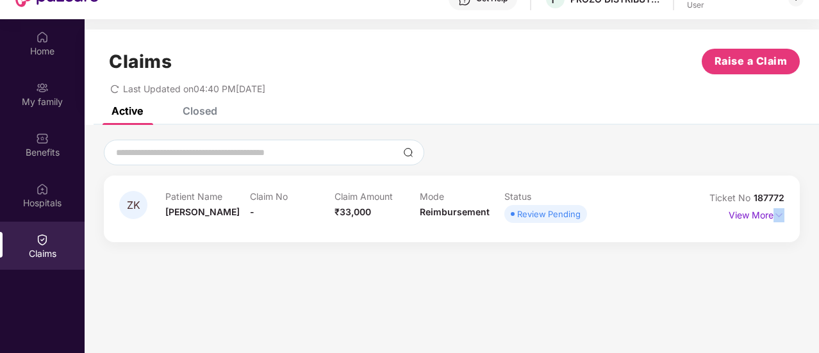
scroll to position [72, 0]
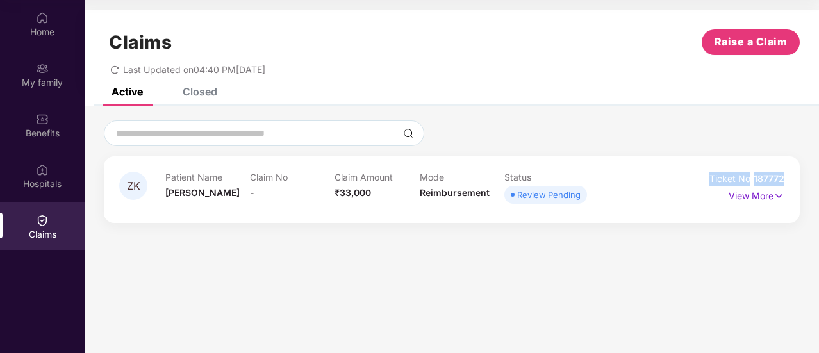
drag, startPoint x: 709, startPoint y: 179, endPoint x: 793, endPoint y: 178, distance: 84.0
click at [793, 178] on div "ZK Patient Name [PERSON_NAME] Claim No - Claim Amount ₹33,000 Mode Reimbursemen…" at bounding box center [452, 189] width 696 height 67
copy div "Ticket No 187772"
